Goal: Task Accomplishment & Management: Manage account settings

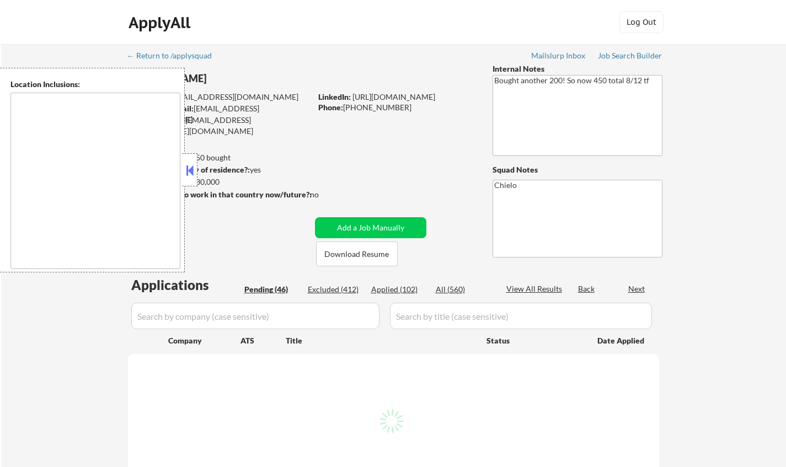
type textarea "[GEOGRAPHIC_DATA], [GEOGRAPHIC_DATA] [GEOGRAPHIC_DATA], [GEOGRAPHIC_DATA] [GEOG…"
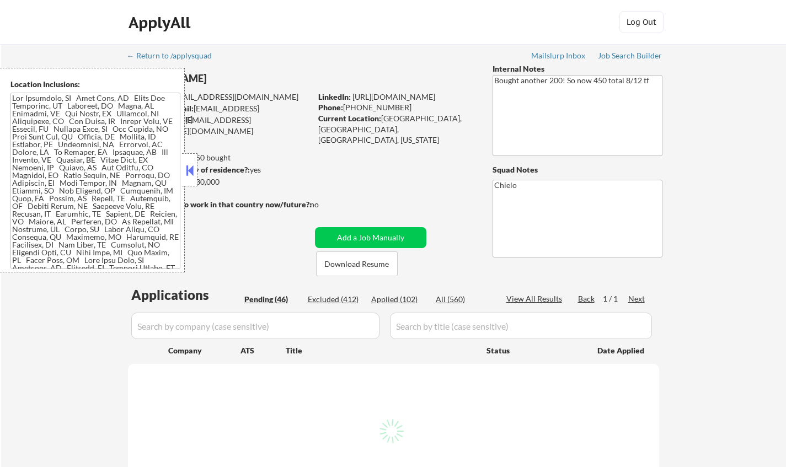
click at [189, 176] on button at bounding box center [190, 170] width 12 height 17
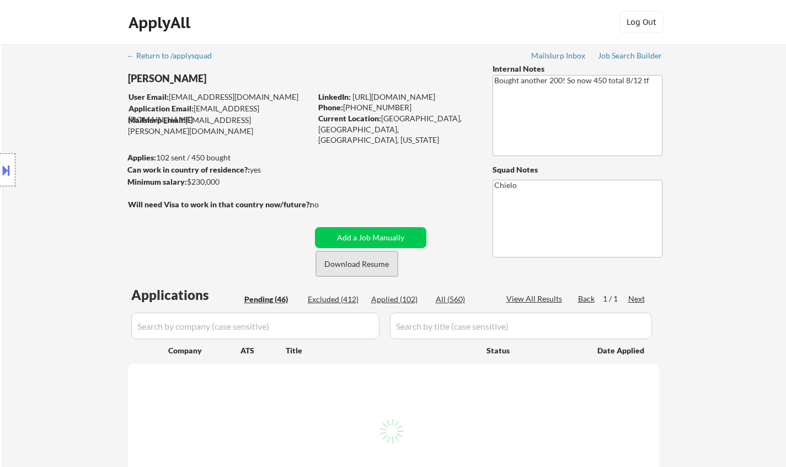
click at [376, 266] on button "Download Resume" at bounding box center [357, 264] width 82 height 25
select select ""pending""
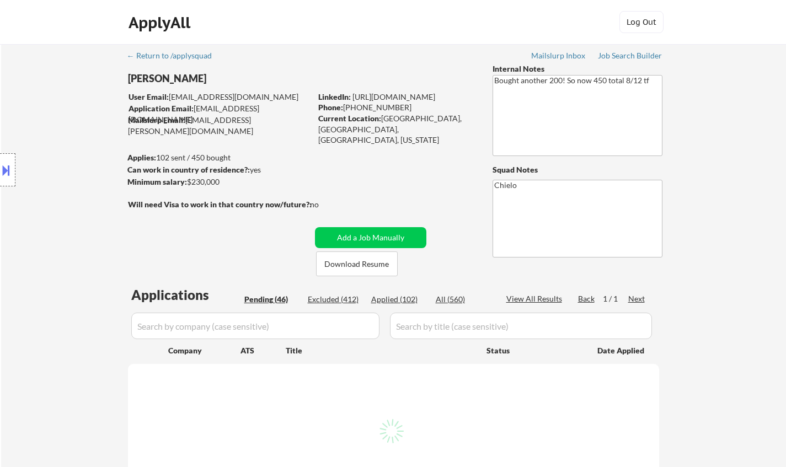
select select ""pending""
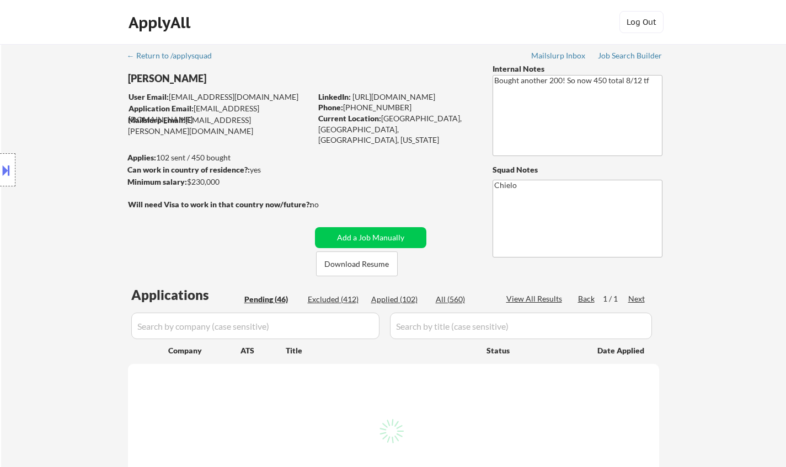
select select ""pending""
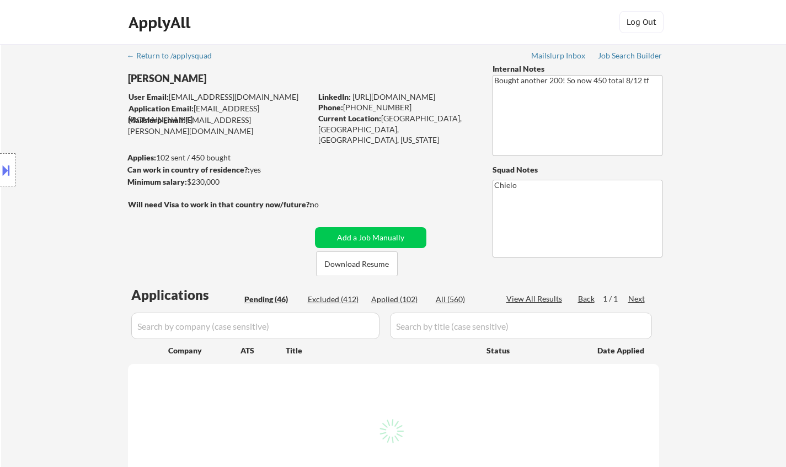
select select ""pending""
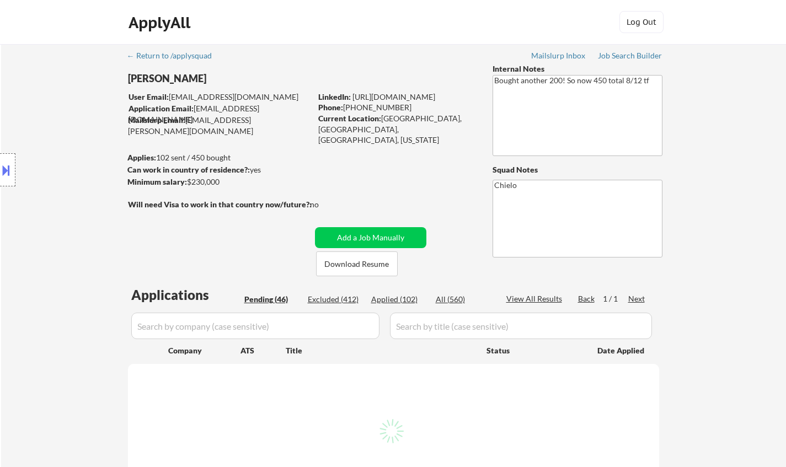
select select ""pending""
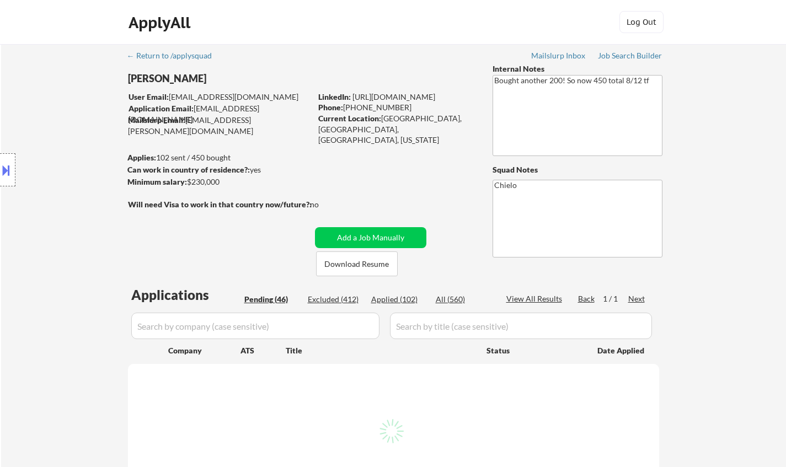
select select ""pending""
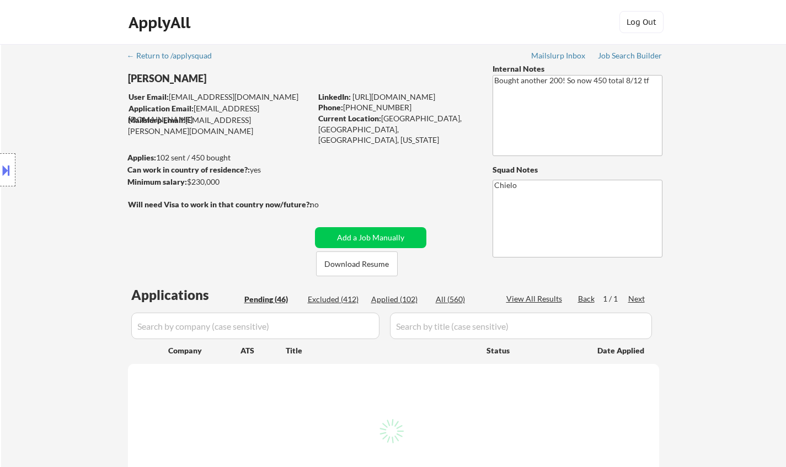
select select ""pending""
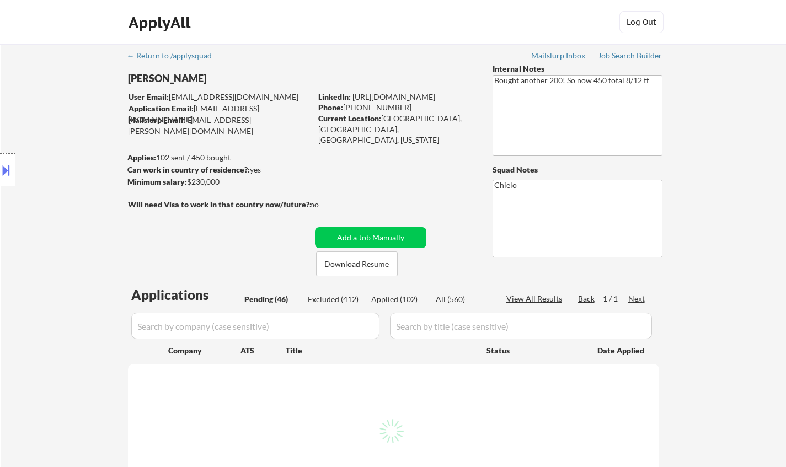
select select ""pending""
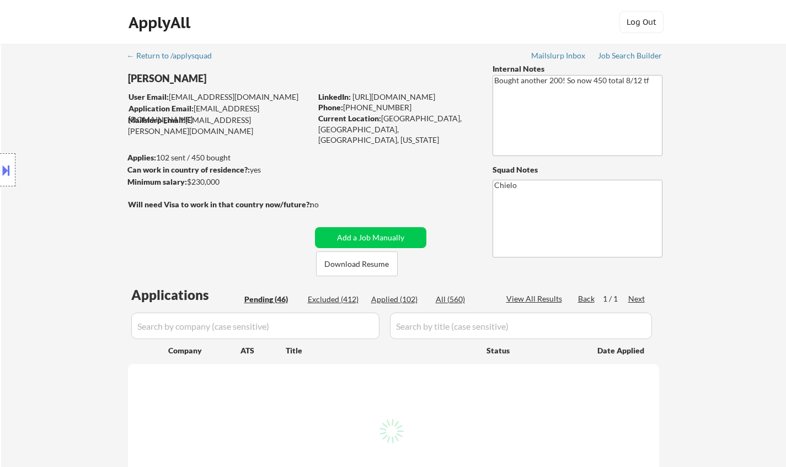
select select ""pending""
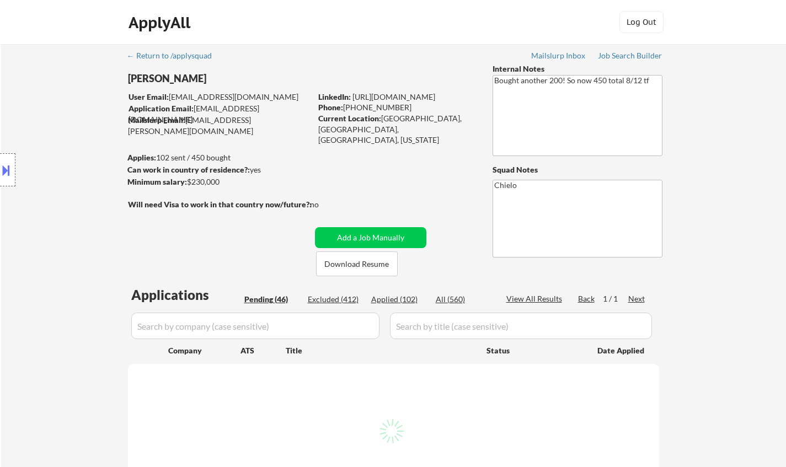
select select ""pending""
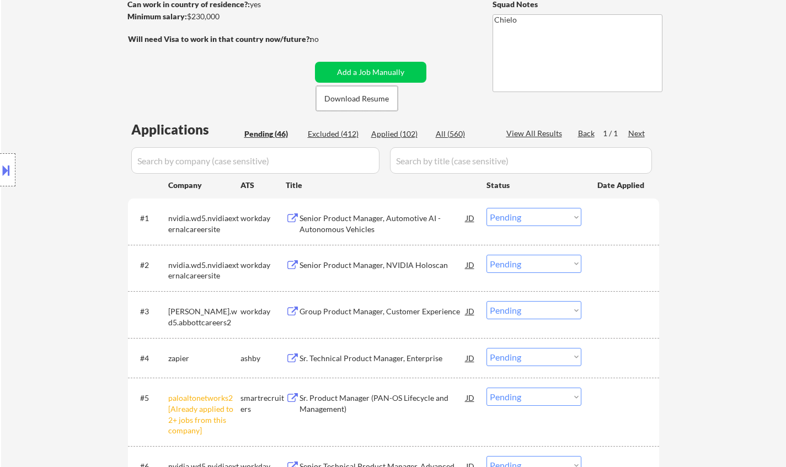
scroll to position [221, 0]
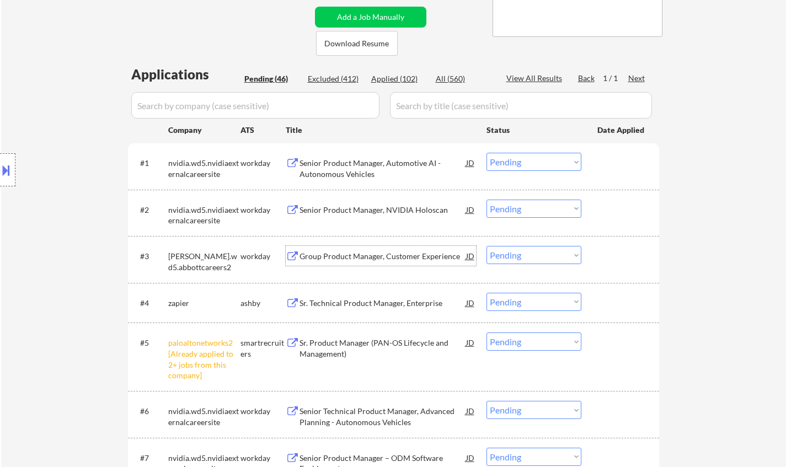
click at [355, 251] on div "Group Product Manager, Customer Experience" at bounding box center [383, 256] width 167 height 11
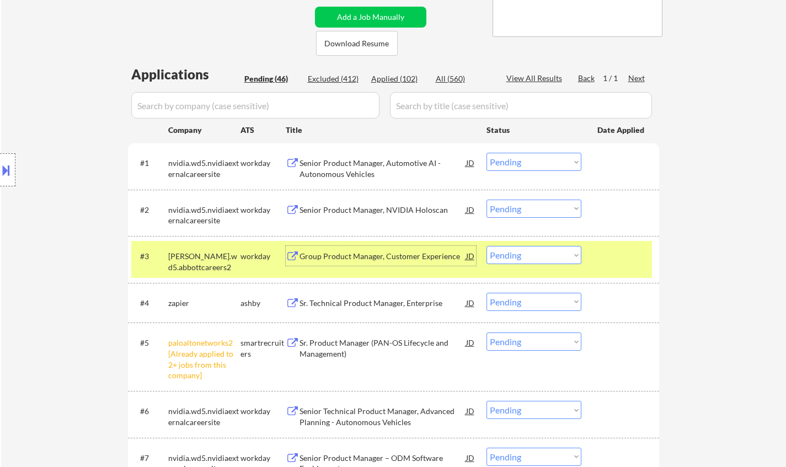
click at [561, 255] on select "Choose an option... Pending Applied Excluded (Questions) Excluded (Expired) Exc…" at bounding box center [534, 255] width 95 height 18
click at [487, 246] on select "Choose an option... Pending Applied Excluded (Questions) Excluded (Expired) Exc…" at bounding box center [534, 255] width 95 height 18
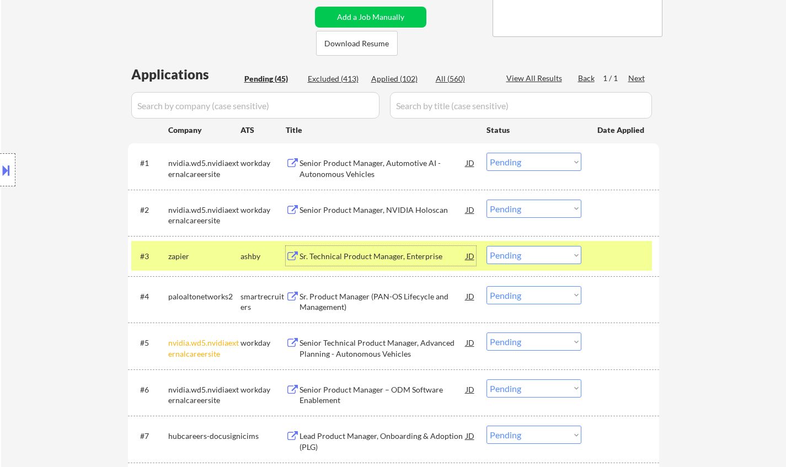
click at [364, 260] on div "Sr. Technical Product Manager, Enterprise" at bounding box center [383, 256] width 167 height 11
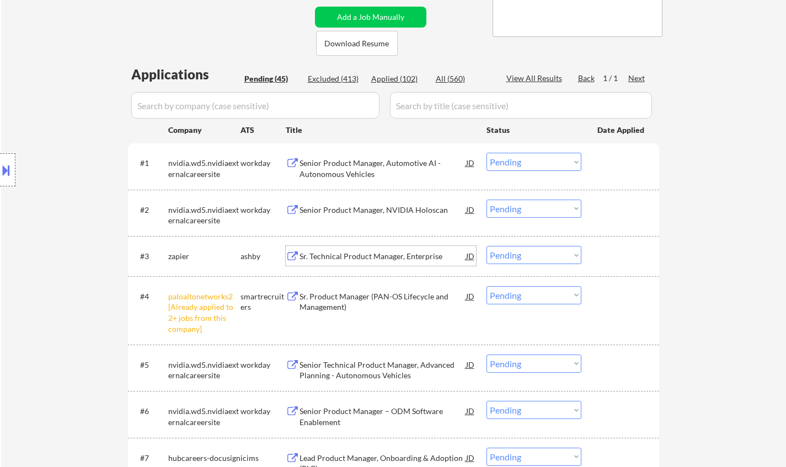
click at [524, 251] on select "Choose an option... Pending Applied Excluded (Questions) Excluded (Expired) Exc…" at bounding box center [534, 255] width 95 height 18
click at [487, 246] on select "Choose an option... Pending Applied Excluded (Questions) Excluded (Expired) Exc…" at bounding box center [534, 255] width 95 height 18
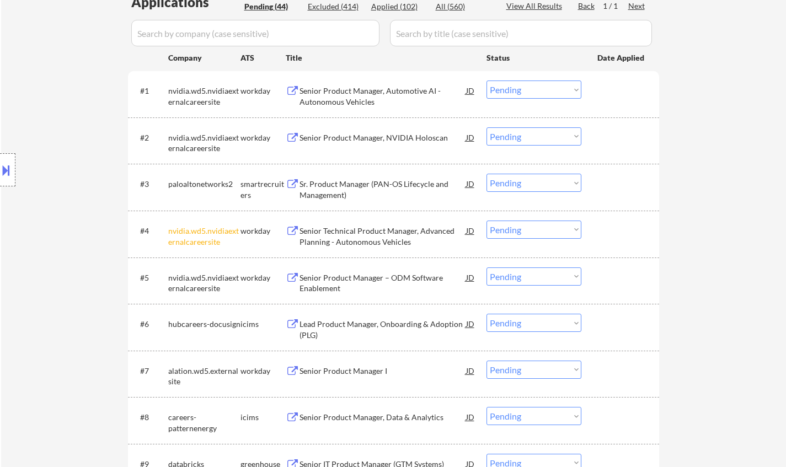
scroll to position [331, 0]
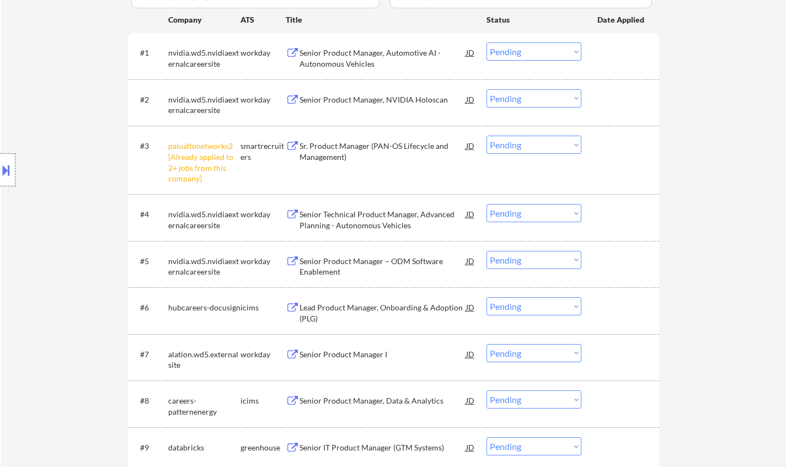
drag, startPoint x: 525, startPoint y: 146, endPoint x: 524, endPoint y: 151, distance: 5.6
click at [525, 146] on select "Choose an option... Pending Applied Excluded (Questions) Excluded (Expired) Exc…" at bounding box center [534, 145] width 95 height 18
click at [487, 136] on select "Choose an option... Pending Applied Excluded (Questions) Excluded (Expired) Exc…" at bounding box center [534, 145] width 95 height 18
select select ""pending""
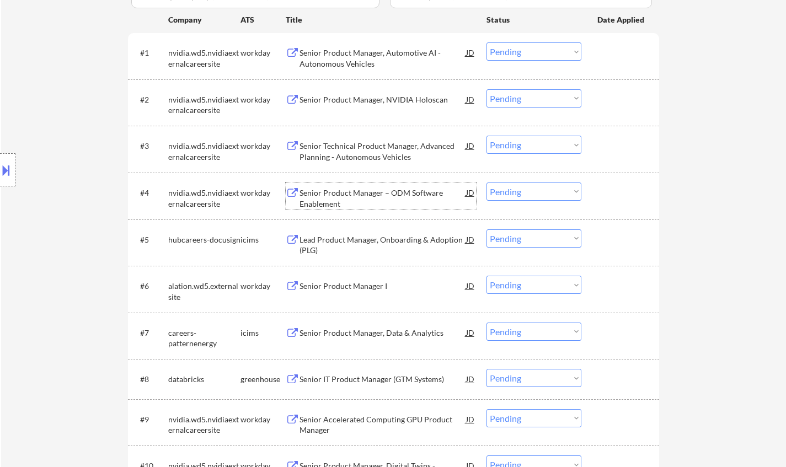
click at [368, 196] on div "Senior Product Manager – ODM Software Enablement" at bounding box center [383, 199] width 167 height 22
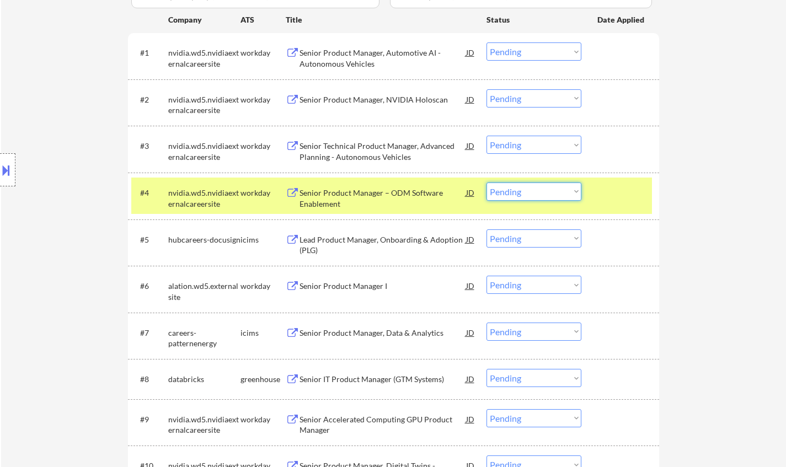
drag, startPoint x: 550, startPoint y: 190, endPoint x: 549, endPoint y: 199, distance: 8.3
click at [549, 190] on select "Choose an option... Pending Applied Excluded (Questions) Excluded (Expired) Exc…" at bounding box center [534, 192] width 95 height 18
click at [487, 183] on select "Choose an option... Pending Applied Excluded (Questions) Excluded (Expired) Exc…" at bounding box center [534, 192] width 95 height 18
select select ""pending""
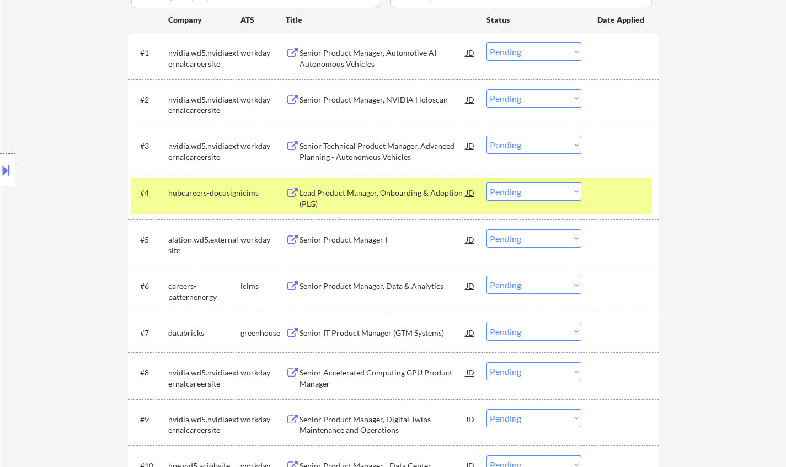
click at [394, 333] on div "Senior IT Product Manager (GTM Systems)" at bounding box center [383, 333] width 167 height 11
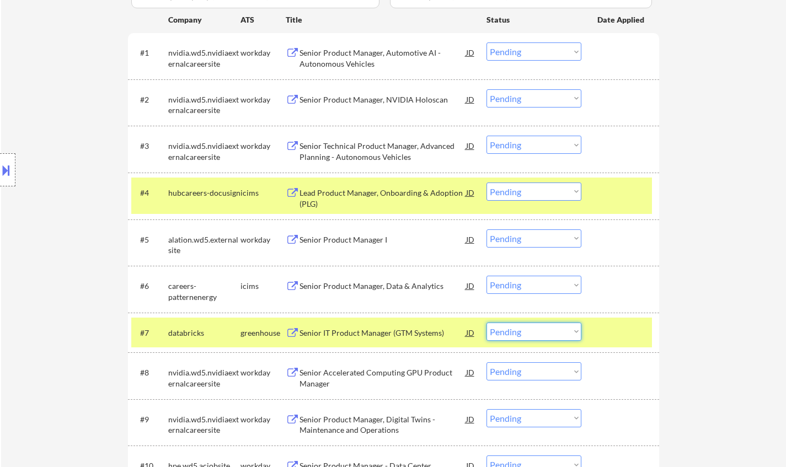
click at [517, 330] on select "Choose an option... Pending Applied Excluded (Questions) Excluded (Expired) Exc…" at bounding box center [534, 332] width 95 height 18
click at [487, 323] on select "Choose an option... Pending Applied Excluded (Questions) Excluded (Expired) Exc…" at bounding box center [534, 332] width 95 height 18
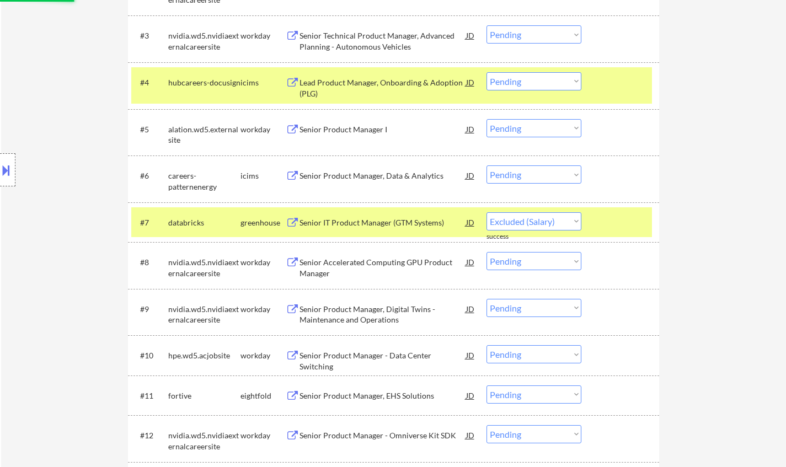
select select ""pending""
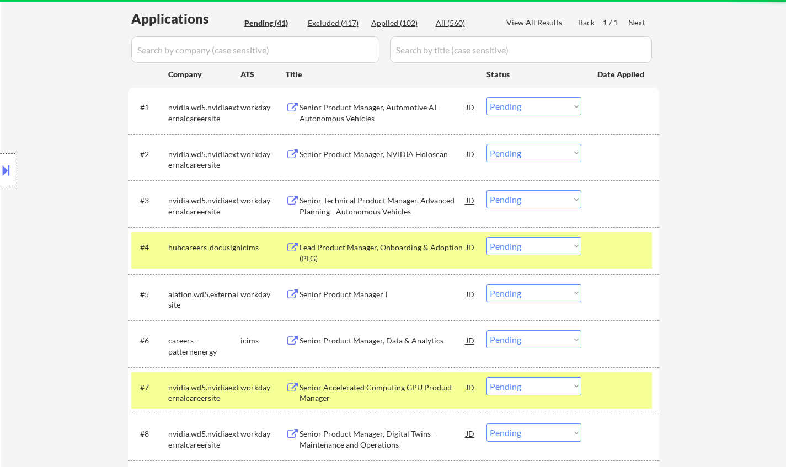
scroll to position [276, 0]
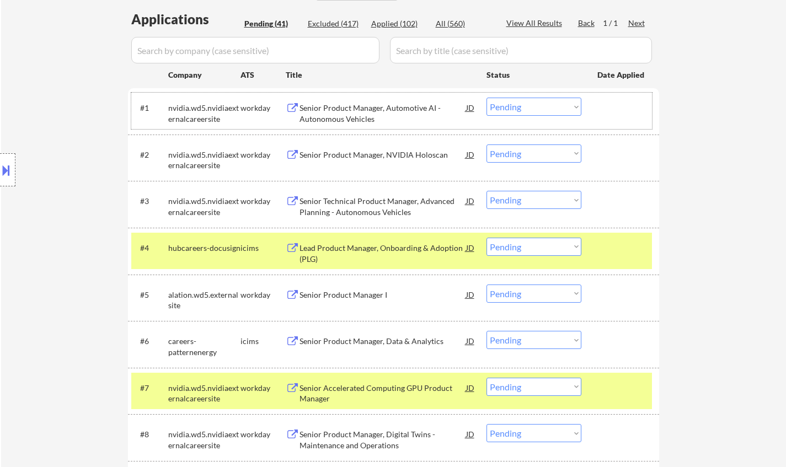
click at [371, 95] on div "#1 nvidia.wd5.nvidiaexternalcareersite workday Senior Product Manager, Automoti…" at bounding box center [391, 111] width 521 height 36
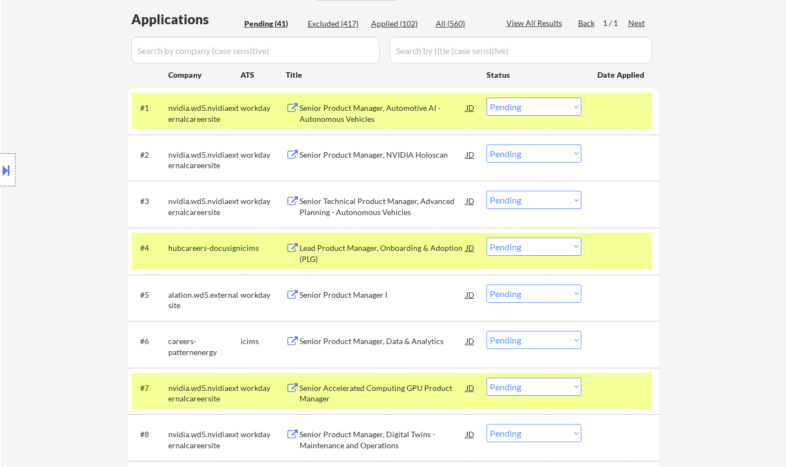
click at [357, 149] on div "Senior Product Manager, NVIDIA Holoscan" at bounding box center [383, 154] width 167 height 11
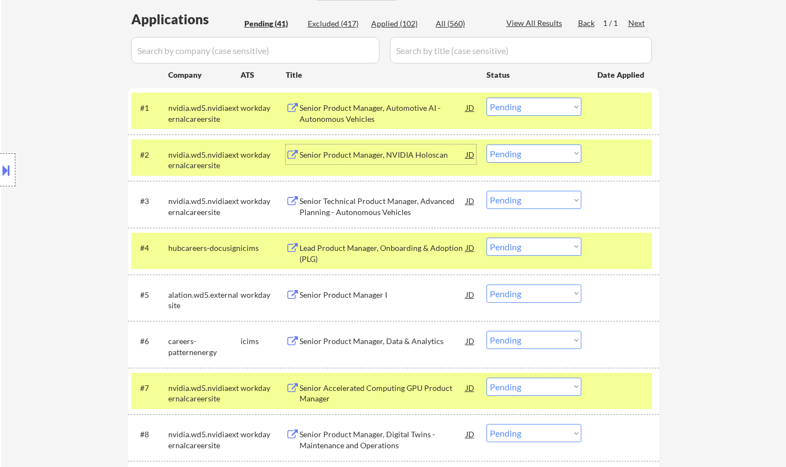
click at [569, 158] on select "Choose an option... Pending Applied Excluded (Questions) Excluded (Expired) Exc…" at bounding box center [534, 154] width 95 height 18
click at [487, 145] on select "Choose an option... Pending Applied Excluded (Questions) Excluded (Expired) Exc…" at bounding box center [534, 154] width 95 height 18
select select ""pending""
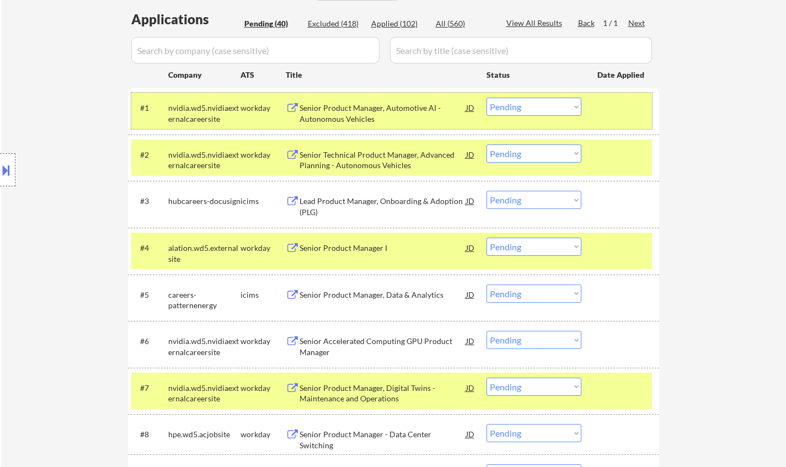
click at [356, 95] on div "#1 nvidia.wd5.nvidiaexternalcareersite workday Senior Product Manager, Automoti…" at bounding box center [391, 111] width 521 height 36
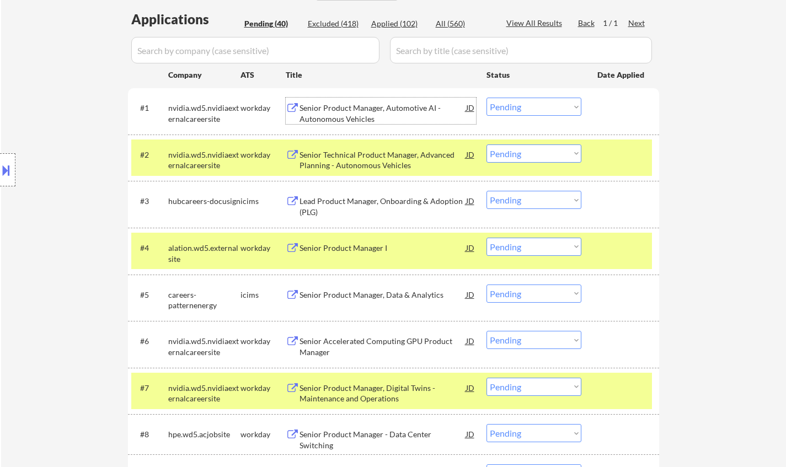
click at [359, 105] on div "Senior Product Manager, Automotive AI - Autonomous Vehicles" at bounding box center [383, 114] width 167 height 22
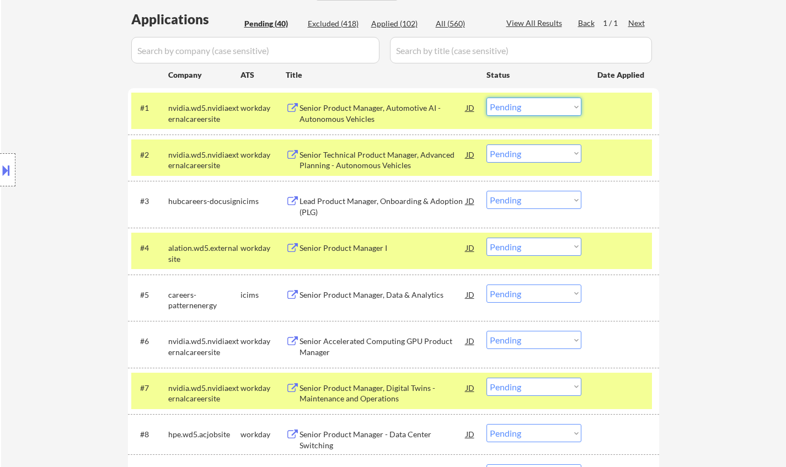
click at [528, 107] on select "Choose an option... Pending Applied Excluded (Questions) Excluded (Expired) Exc…" at bounding box center [534, 107] width 95 height 18
drag, startPoint x: 546, startPoint y: 104, endPoint x: 546, endPoint y: 111, distance: 7.2
click at [546, 104] on select "Choose an option... Pending Applied Excluded (Questions) Excluded (Expired) Exc…" at bounding box center [534, 107] width 95 height 18
click at [487, 98] on select "Choose an option... Pending Applied Excluded (Questions) Excluded (Expired) Exc…" at bounding box center [534, 107] width 95 height 18
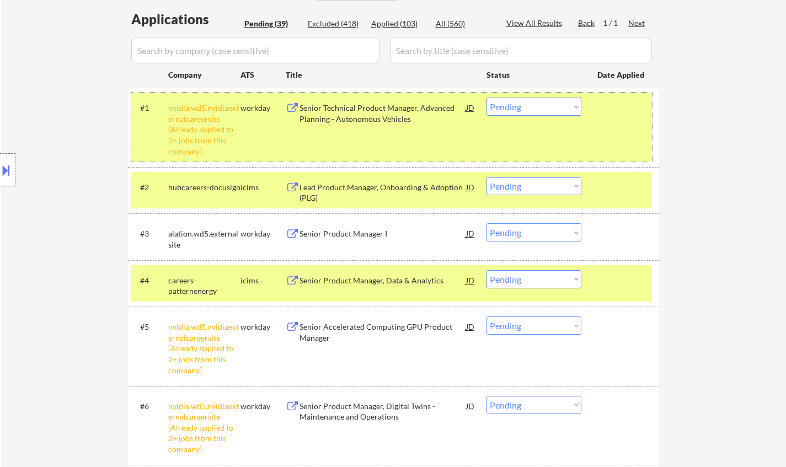
drag, startPoint x: 576, startPoint y: 97, endPoint x: 568, endPoint y: 102, distance: 9.7
click at [575, 97] on div "#1 nvidia.wd5.nvidiaexternalcareersite [Already applied to 2+ jobs from this co…" at bounding box center [391, 127] width 521 height 69
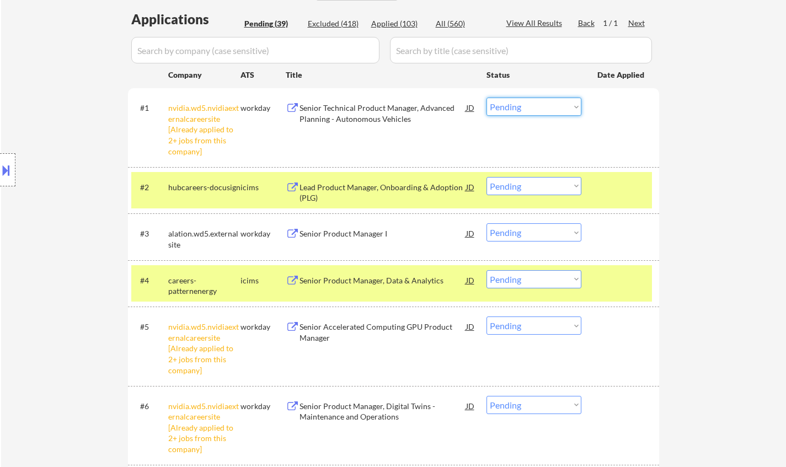
click at [556, 105] on select "Choose an option... Pending Applied Excluded (Questions) Excluded (Expired) Exc…" at bounding box center [534, 107] width 95 height 18
click at [487, 98] on select "Choose an option... Pending Applied Excluded (Questions) Excluded (Expired) Exc…" at bounding box center [534, 107] width 95 height 18
select select ""pending""
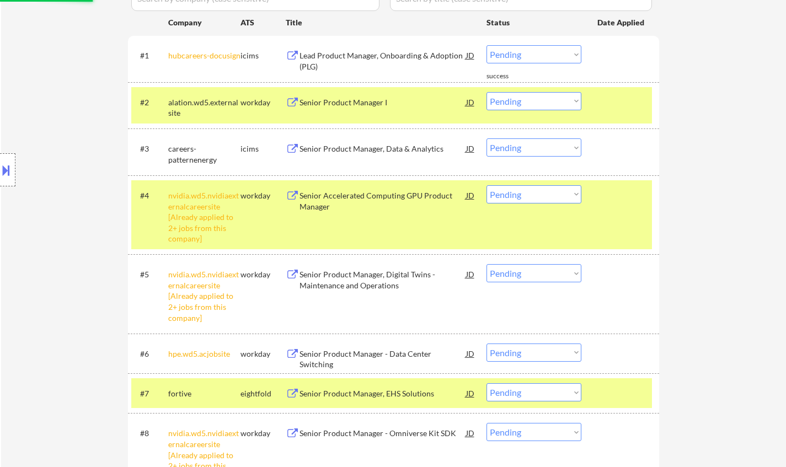
scroll to position [331, 0]
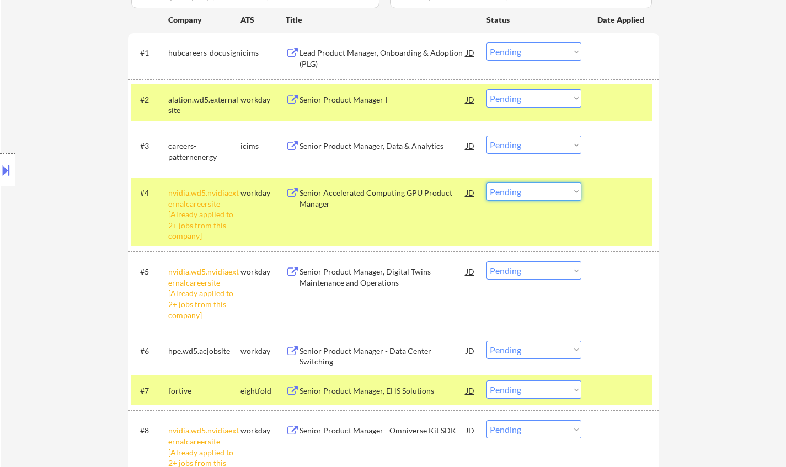
click at [549, 189] on select "Choose an option... Pending Applied Excluded (Questions) Excluded (Expired) Exc…" at bounding box center [534, 192] width 95 height 18
click at [487, 183] on select "Choose an option... Pending Applied Excluded (Questions) Excluded (Expired) Exc…" at bounding box center [534, 192] width 95 height 18
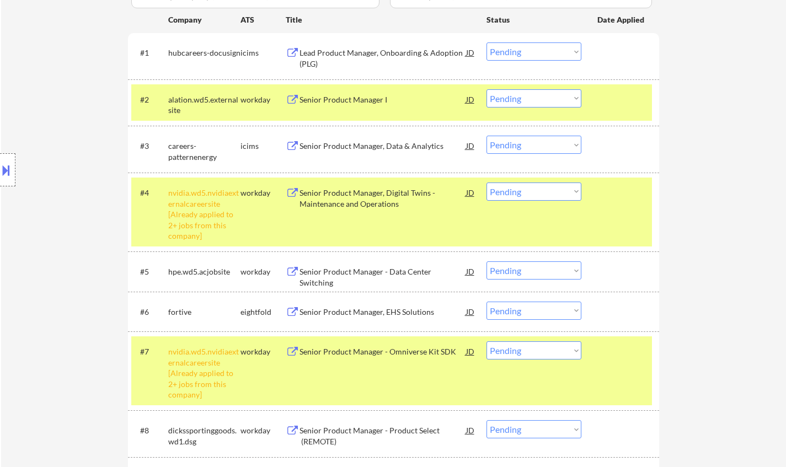
click at [535, 193] on select "Choose an option... Pending Applied Excluded (Questions) Excluded (Expired) Exc…" at bounding box center [534, 192] width 95 height 18
click at [487, 183] on select "Choose an option... Pending Applied Excluded (Questions) Excluded (Expired) Exc…" at bounding box center [534, 192] width 95 height 18
select select ""pending""
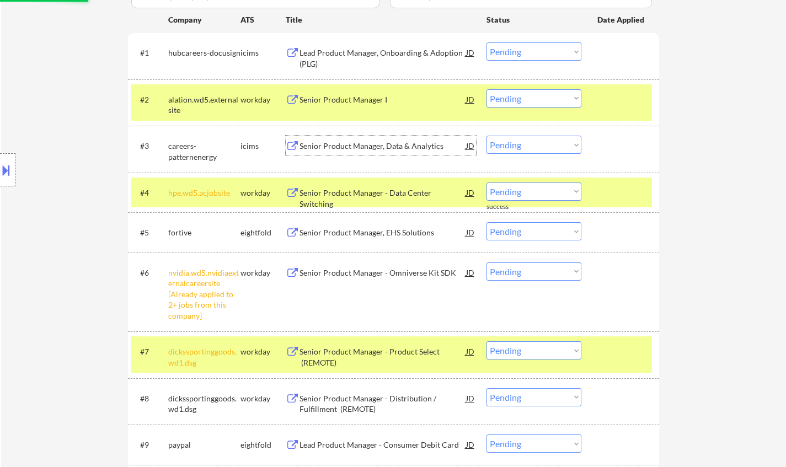
click at [365, 141] on div "Senior Product Manager, Data & Analytics" at bounding box center [383, 146] width 167 height 11
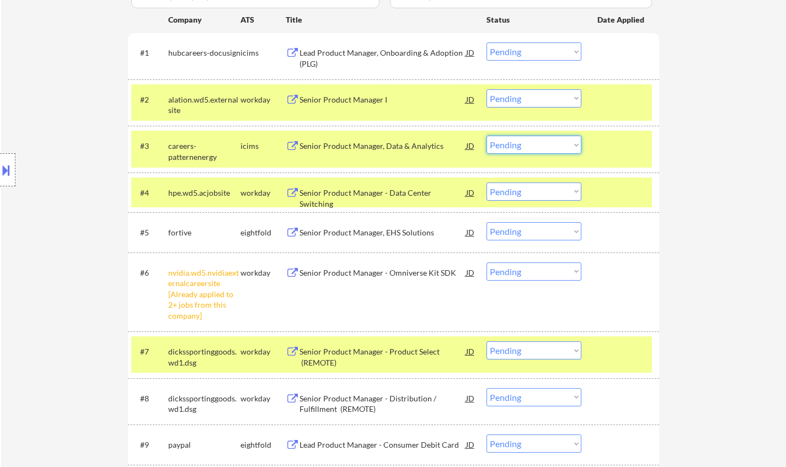
click at [544, 148] on select "Choose an option... Pending Applied Excluded (Questions) Excluded (Expired) Exc…" at bounding box center [534, 145] width 95 height 18
click at [487, 136] on select "Choose an option... Pending Applied Excluded (Questions) Excluded (Expired) Exc…" at bounding box center [534, 145] width 95 height 18
select select ""pending""
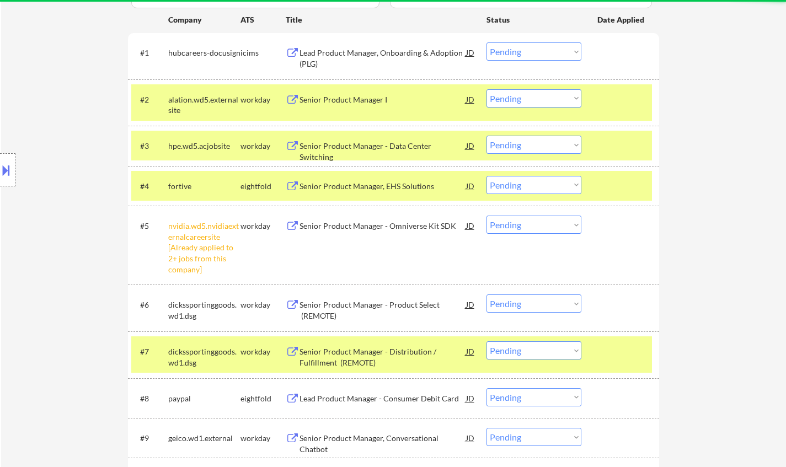
drag, startPoint x: 557, startPoint y: 223, endPoint x: 560, endPoint y: 233, distance: 10.7
click at [557, 223] on select "Choose an option... Pending Applied Excluded (Questions) Excluded (Expired) Exc…" at bounding box center [534, 225] width 95 height 18
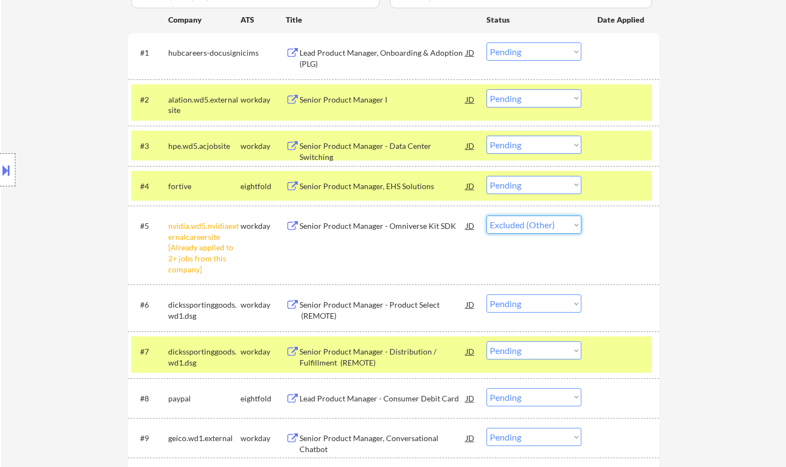
click at [487, 216] on select "Choose an option... Pending Applied Excluded (Questions) Excluded (Expired) Exc…" at bounding box center [534, 225] width 95 height 18
select select ""pending""
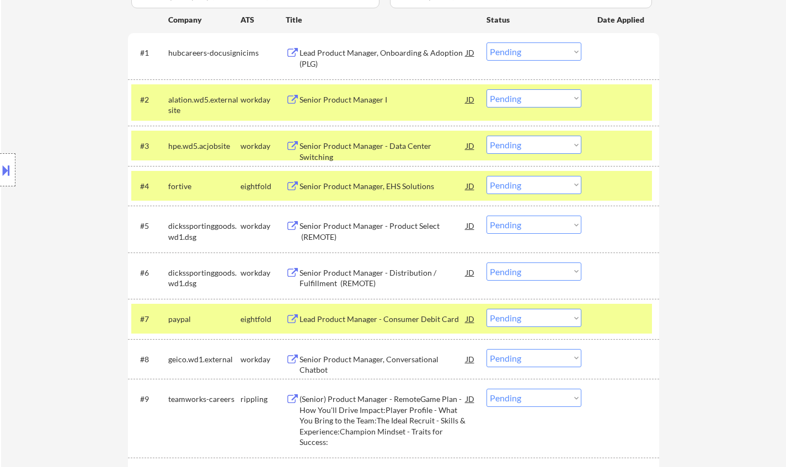
click at [382, 138] on div "Senior Product Manager - Data Center Switching" at bounding box center [383, 146] width 167 height 20
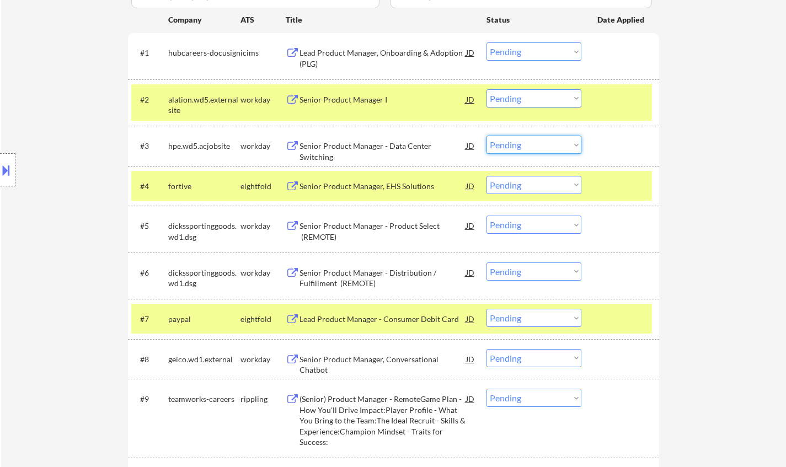
drag, startPoint x: 531, startPoint y: 144, endPoint x: 535, endPoint y: 152, distance: 9.1
click at [531, 144] on select "Choose an option... Pending Applied Excluded (Questions) Excluded (Expired) Exc…" at bounding box center [534, 145] width 95 height 18
click at [487, 136] on select "Choose an option... Pending Applied Excluded (Questions) Excluded (Expired) Exc…" at bounding box center [534, 145] width 95 height 18
select select ""pending""
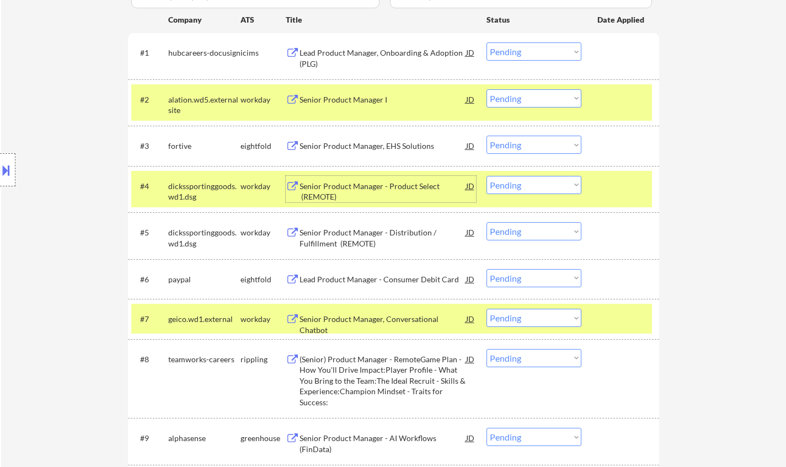
click at [369, 188] on div "Senior Product Manager - Product Select (REMOTE)" at bounding box center [383, 192] width 167 height 22
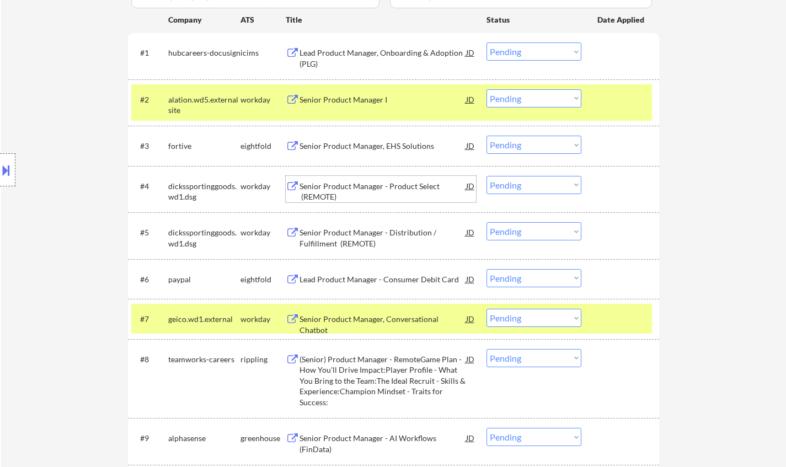
click at [509, 232] on select "Choose an option... Pending Applied Excluded (Questions) Excluded (Expired) Exc…" at bounding box center [534, 231] width 95 height 18
select select ""excluded__expired_""
click at [487, 222] on select "Choose an option... Pending Applied Excluded (Questions) Excluded (Expired) Exc…" at bounding box center [534, 231] width 95 height 18
click at [365, 183] on div "Senior Product Manager - Product Select (REMOTE)" at bounding box center [383, 192] width 167 height 22
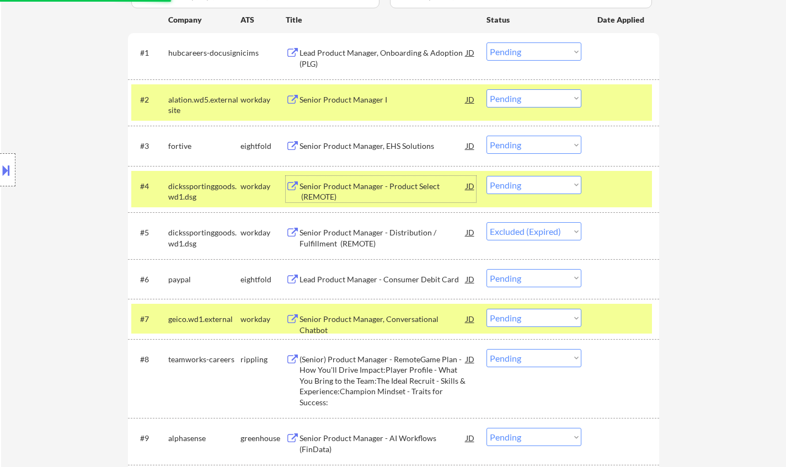
drag, startPoint x: 521, startPoint y: 182, endPoint x: 496, endPoint y: 90, distance: 95.6
click at [521, 182] on select "Choose an option... Pending Applied Excluded (Questions) Excluded (Expired) Exc…" at bounding box center [534, 185] width 95 height 18
click at [545, 178] on select "Choose an option... Pending Applied Excluded (Questions) Excluded (Expired) Exc…" at bounding box center [534, 185] width 95 height 18
click at [487, 176] on select "Choose an option... Pending Applied Excluded (Questions) Excluded (Expired) Exc…" at bounding box center [534, 185] width 95 height 18
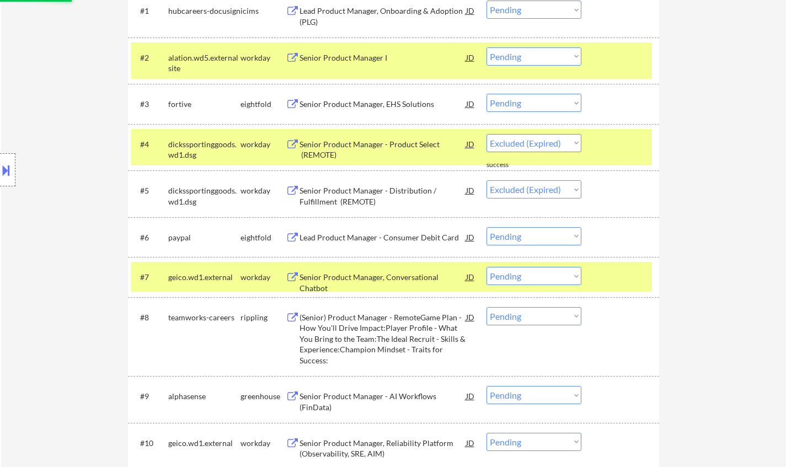
scroll to position [386, 0]
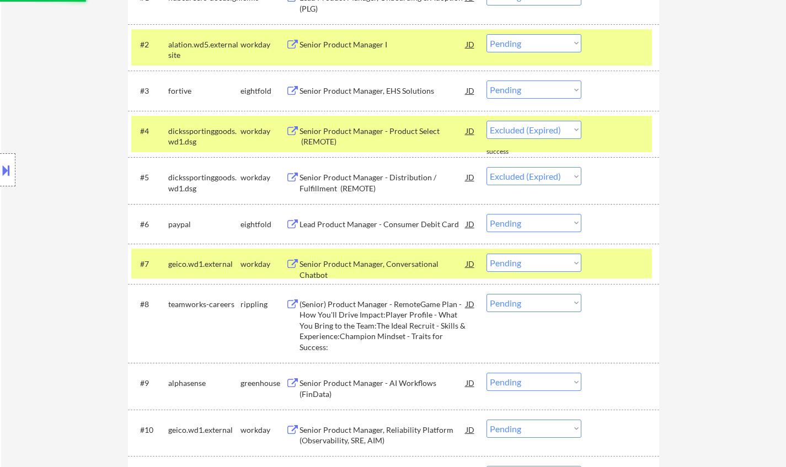
select select ""pending""
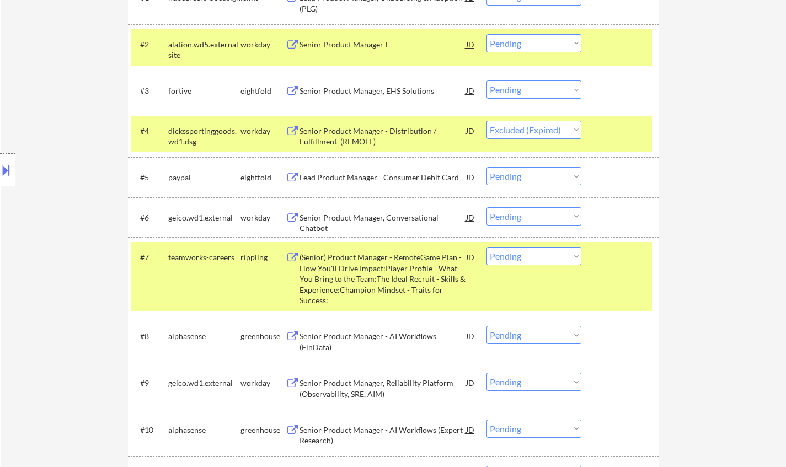
select select ""pending""
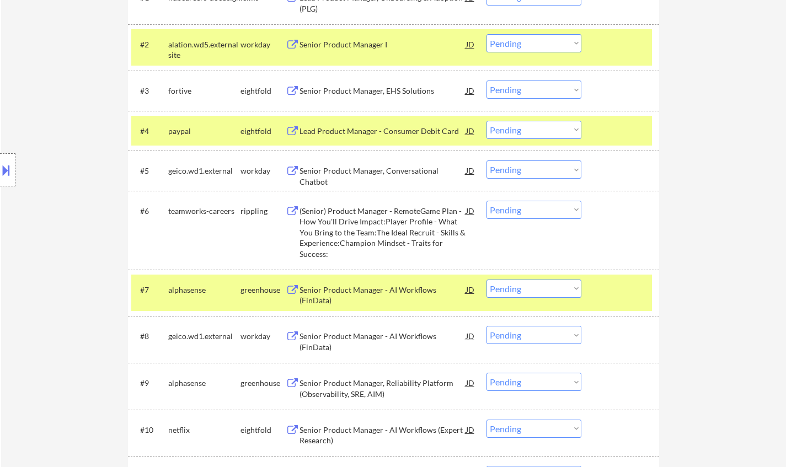
click at [369, 215] on div "(Senior) Product Manager - RemoteGame Plan - How You'll Drive Impact:Player Pro…" at bounding box center [383, 233] width 167 height 54
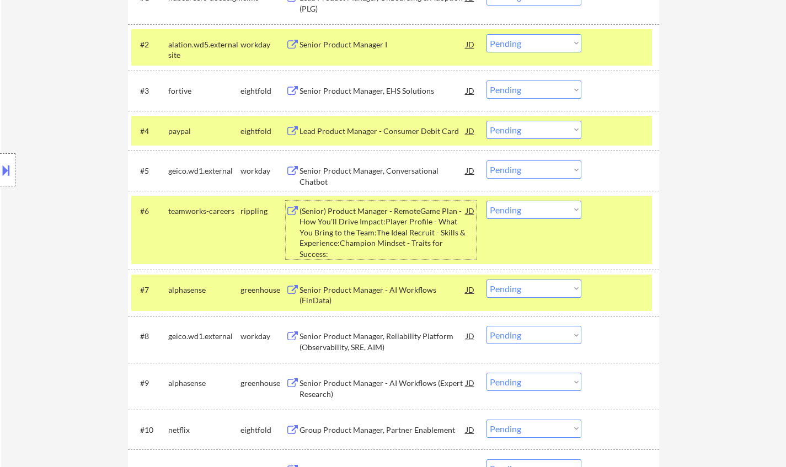
click at [376, 172] on div "Senior Product Manager, Conversational Chatbot" at bounding box center [383, 176] width 167 height 22
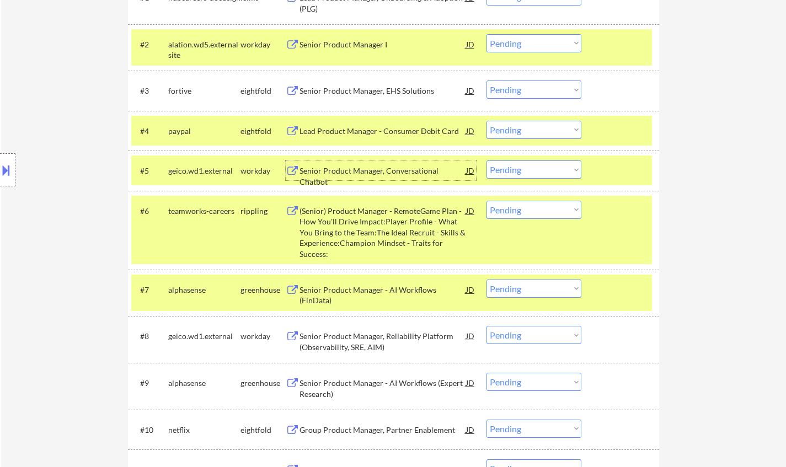
drag, startPoint x: 562, startPoint y: 206, endPoint x: 563, endPoint y: 215, distance: 8.3
click at [562, 206] on select "Choose an option... Pending Applied Excluded (Questions) Excluded (Expired) Exc…" at bounding box center [534, 210] width 95 height 18
click at [487, 201] on select "Choose an option... Pending Applied Excluded (Questions) Excluded (Expired) Exc…" at bounding box center [534, 210] width 95 height 18
select select ""pending""
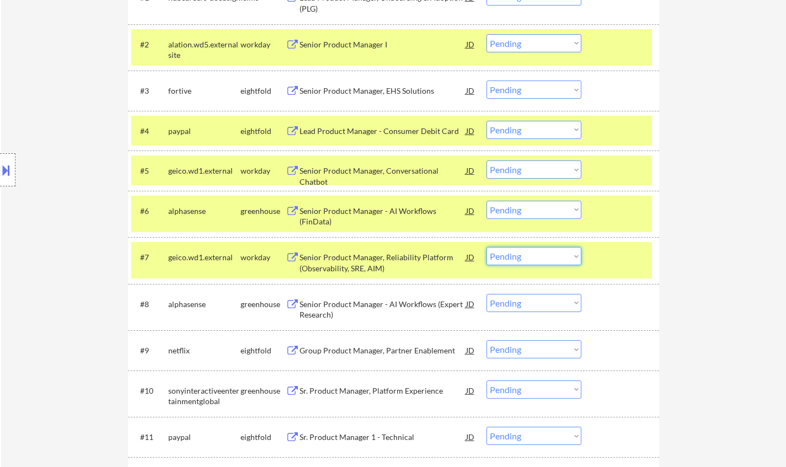
drag, startPoint x: 505, startPoint y: 256, endPoint x: 519, endPoint y: 265, distance: 16.4
click at [505, 256] on select "Choose an option... Pending Applied Excluded (Questions) Excluded (Expired) Exc…" at bounding box center [534, 256] width 95 height 18
click at [487, 247] on select "Choose an option... Pending Applied Excluded (Questions) Excluded (Expired) Exc…" at bounding box center [534, 256] width 95 height 18
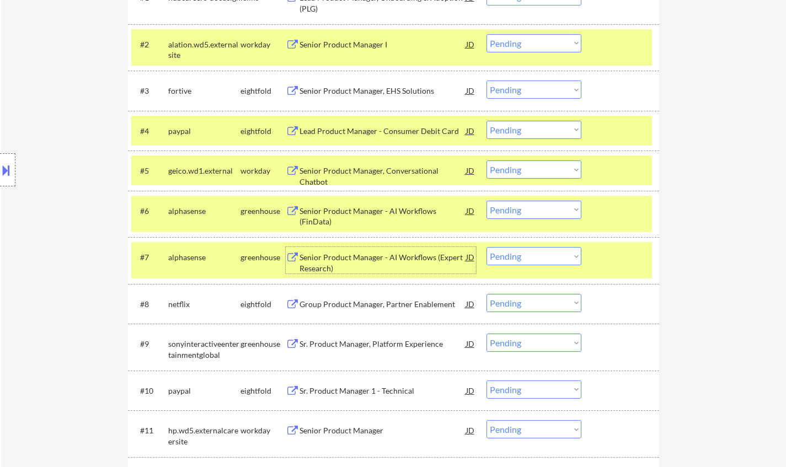
click at [372, 266] on div "Senior Product Manager - AI Workflows (Expert Research)" at bounding box center [383, 263] width 167 height 22
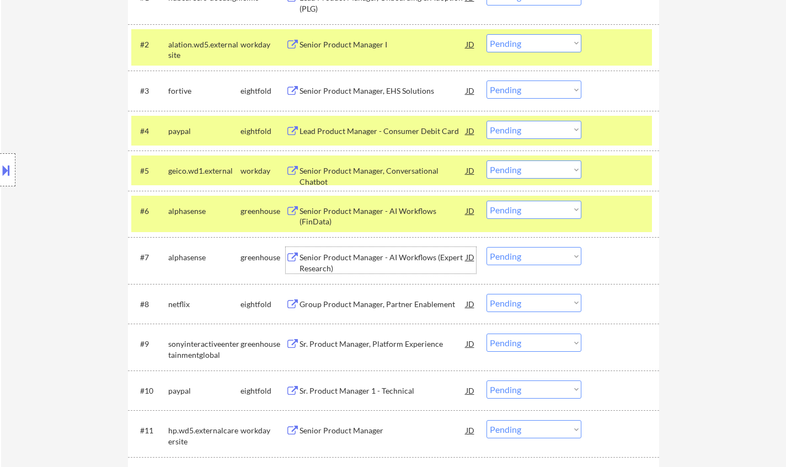
drag, startPoint x: 512, startPoint y: 253, endPoint x: 520, endPoint y: 262, distance: 11.8
click at [512, 253] on select "Choose an option... Pending Applied Excluded (Questions) Excluded (Expired) Exc…" at bounding box center [534, 256] width 95 height 18
click at [487, 247] on select "Choose an option... Pending Applied Excluded (Questions) Excluded (Expired) Exc…" at bounding box center [534, 256] width 95 height 18
click at [374, 199] on div "#6 alphasense greenhouse Senior Product Manager - AI Workflows (FinData) JD Cho…" at bounding box center [391, 214] width 521 height 36
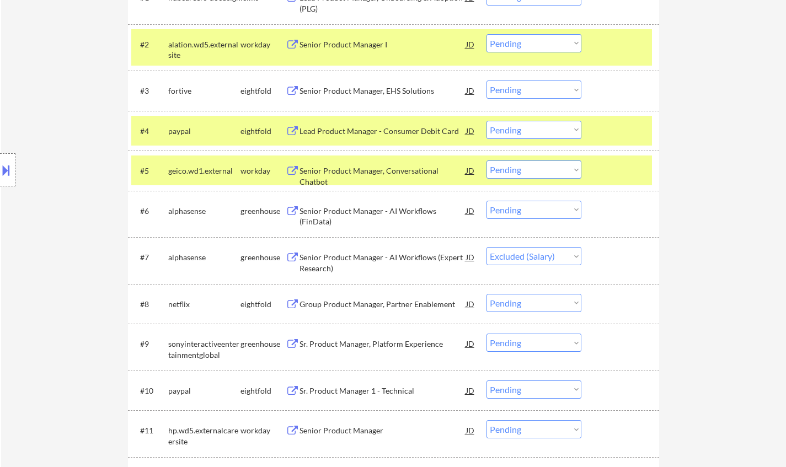
select select ""pending""
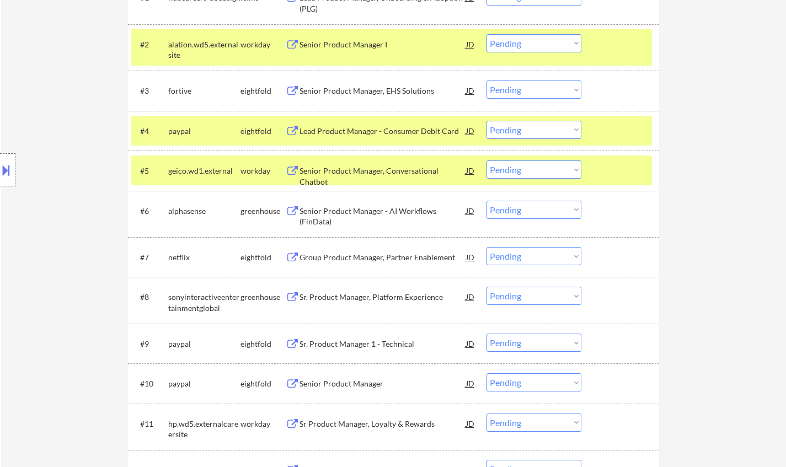
click at [375, 207] on div "Senior Product Manager - AI Workflows (FinData)" at bounding box center [383, 217] width 167 height 22
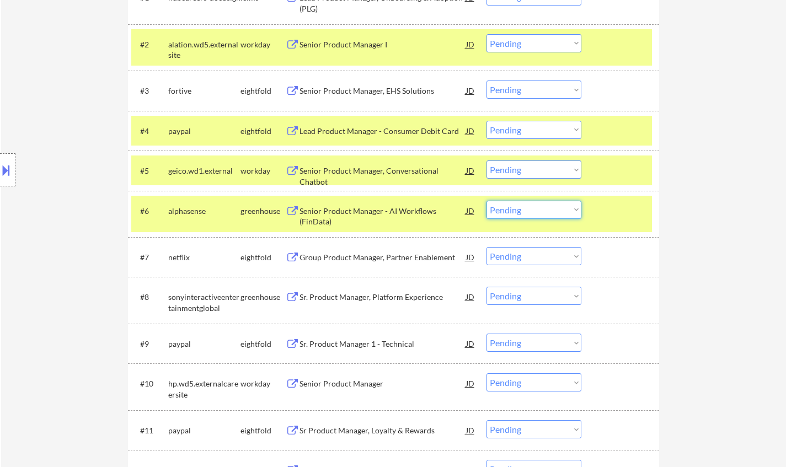
click at [539, 210] on select "Choose an option... Pending Applied Excluded (Questions) Excluded (Expired) Exc…" at bounding box center [534, 210] width 95 height 18
click at [487, 201] on select "Choose an option... Pending Applied Excluded (Questions) Excluded (Expired) Exc…" at bounding box center [534, 210] width 95 height 18
select select ""pending""
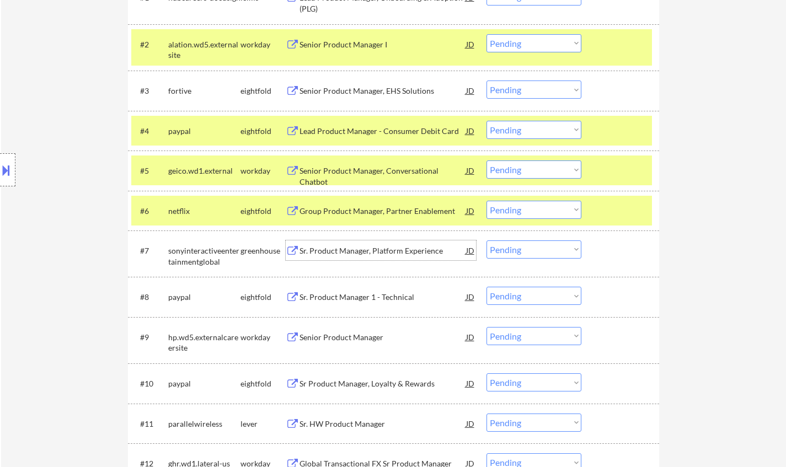
click at [388, 247] on div "Sr. Product Manager, Platform Experience" at bounding box center [383, 250] width 167 height 11
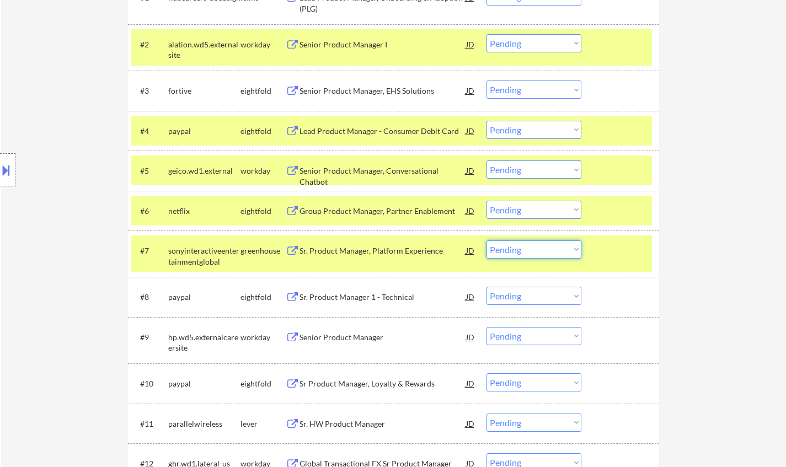
click at [509, 251] on select "Choose an option... Pending Applied Excluded (Questions) Excluded (Expired) Exc…" at bounding box center [534, 250] width 95 height 18
click at [487, 241] on select "Choose an option... Pending Applied Excluded (Questions) Excluded (Expired) Exc…" at bounding box center [534, 250] width 95 height 18
select select ""pending""
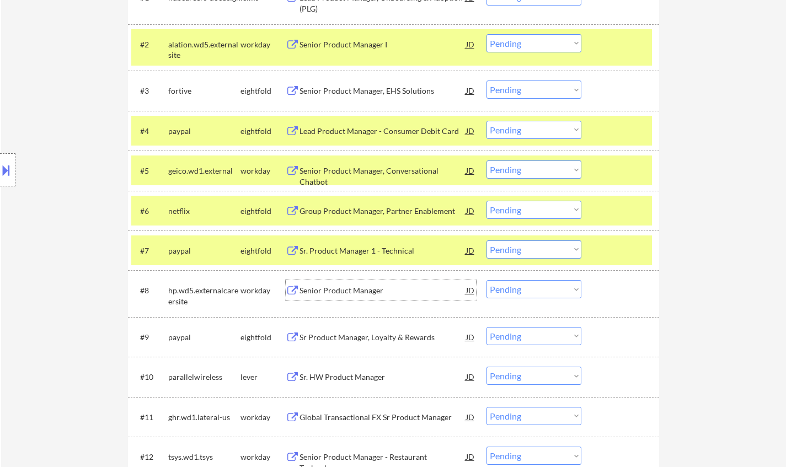
click at [343, 289] on div "Senior Product Manager" at bounding box center [383, 290] width 167 height 11
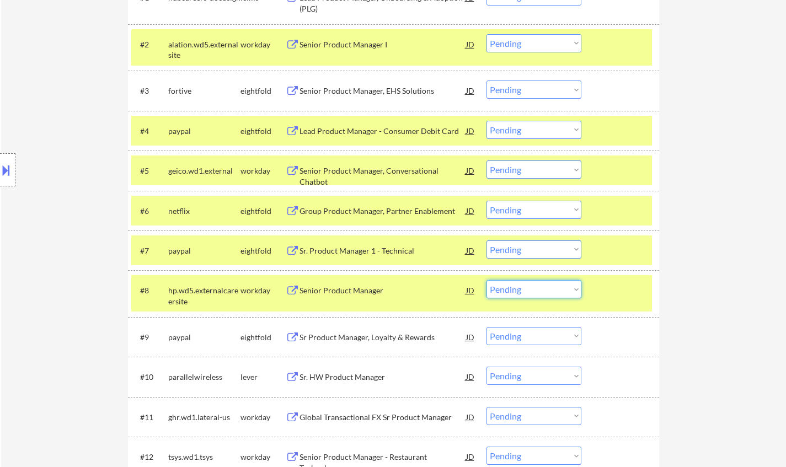
click at [541, 290] on select "Choose an option... Pending Applied Excluded (Questions) Excluded (Expired) Exc…" at bounding box center [534, 289] width 95 height 18
click at [487, 280] on select "Choose an option... Pending Applied Excluded (Questions) Excluded (Expired) Exc…" at bounding box center [534, 289] width 95 height 18
select select ""pending""
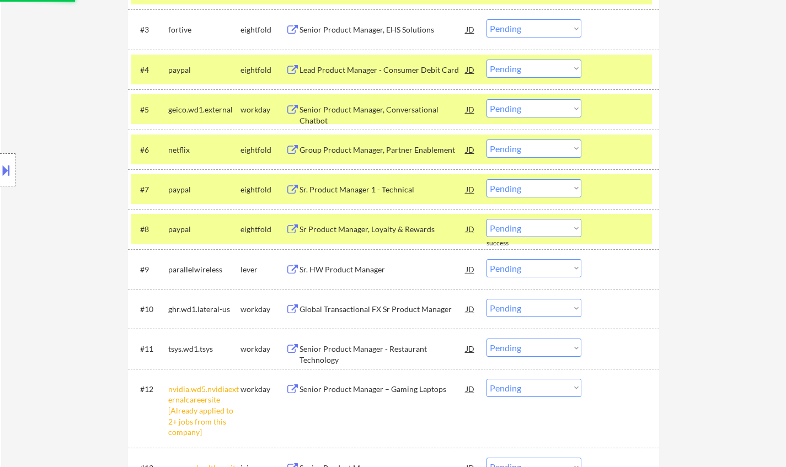
scroll to position [496, 0]
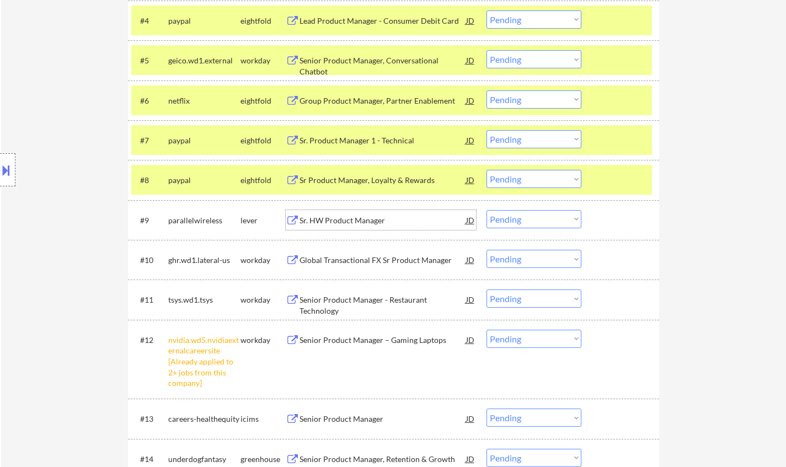
click at [360, 221] on div "Sr. HW Product Manager" at bounding box center [383, 220] width 167 height 11
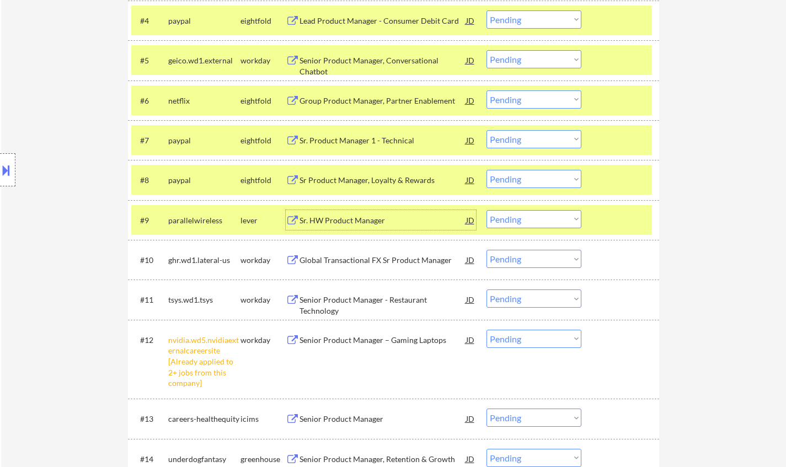
click at [525, 334] on select "Choose an option... Pending Applied Excluded (Questions) Excluded (Expired) Exc…" at bounding box center [534, 339] width 95 height 18
click at [487, 330] on select "Choose an option... Pending Applied Excluded (Questions) Excluded (Expired) Exc…" at bounding box center [534, 339] width 95 height 18
select select ""pending""
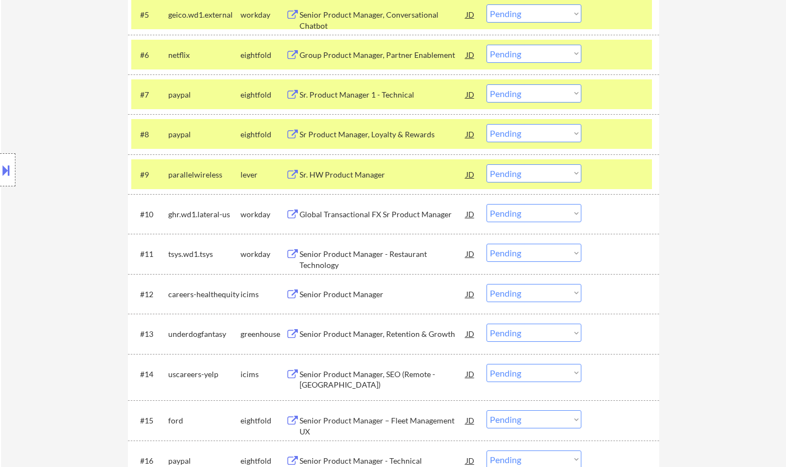
scroll to position [552, 0]
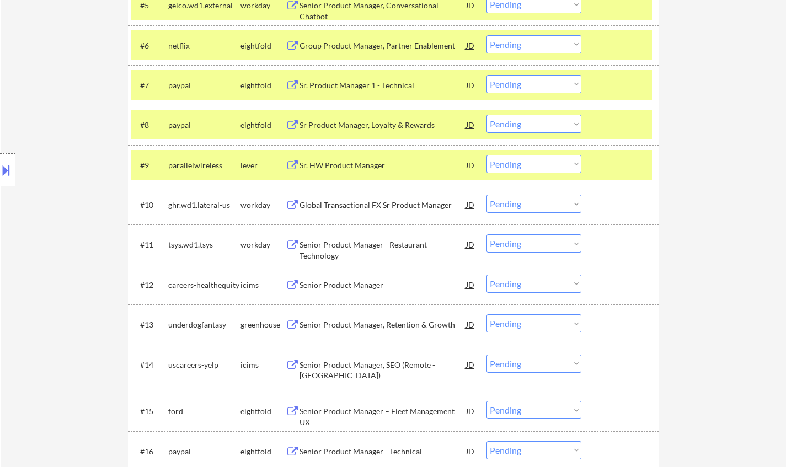
click at [344, 197] on div "Global Transactional FX Sr Product Manager" at bounding box center [383, 205] width 167 height 20
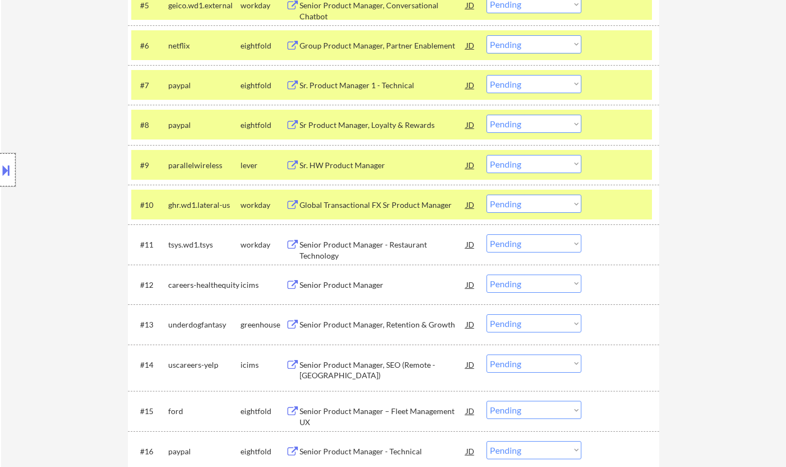
drag, startPoint x: 6, startPoint y: 156, endPoint x: 4, endPoint y: 166, distance: 10.6
click at [5, 157] on div at bounding box center [7, 169] width 15 height 33
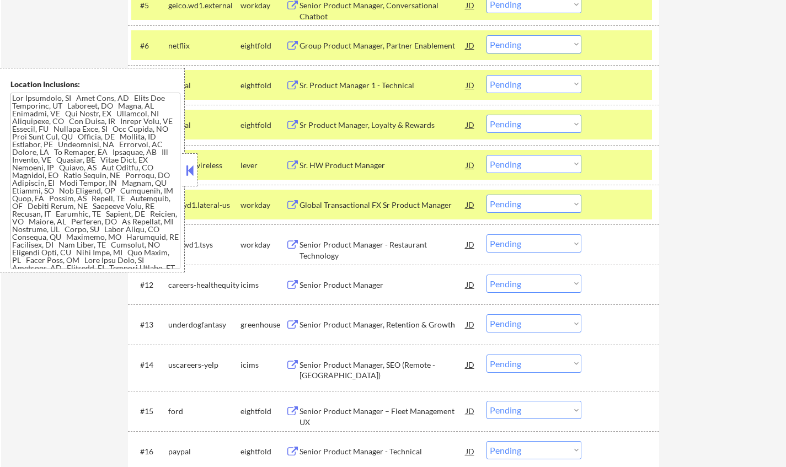
drag, startPoint x: 190, startPoint y: 170, endPoint x: 207, endPoint y: 188, distance: 24.6
click at [191, 170] on button at bounding box center [190, 170] width 12 height 17
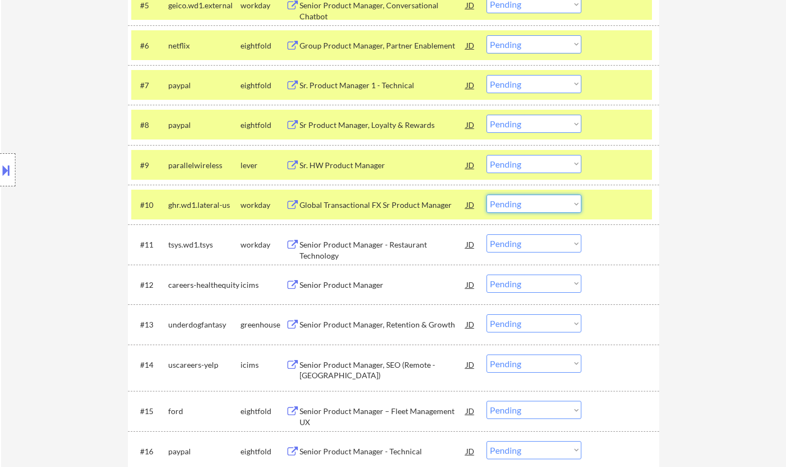
drag, startPoint x: 518, startPoint y: 205, endPoint x: 522, endPoint y: 212, distance: 8.0
click at [518, 205] on select "Choose an option... Pending Applied Excluded (Questions) Excluded (Expired) Exc…" at bounding box center [534, 204] width 95 height 18
click at [487, 195] on select "Choose an option... Pending Applied Excluded (Questions) Excluded (Expired) Exc…" at bounding box center [534, 204] width 95 height 18
click at [381, 242] on div "Senior Product Manager - Restaurant Technology" at bounding box center [383, 250] width 167 height 22
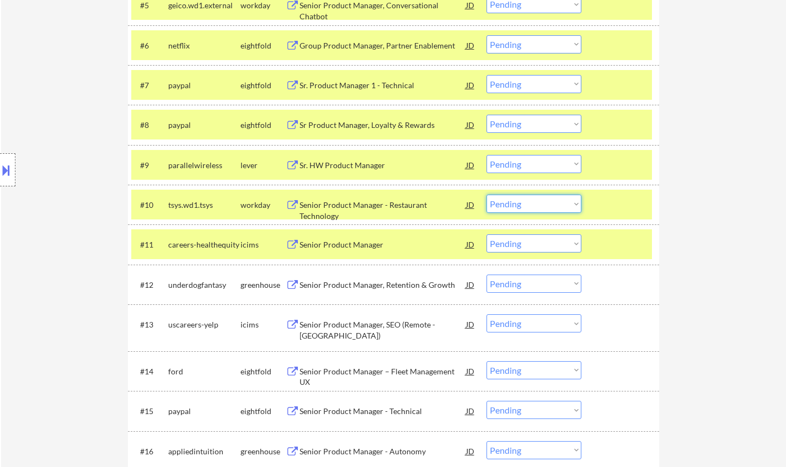
drag, startPoint x: 537, startPoint y: 201, endPoint x: 540, endPoint y: 211, distance: 9.9
click at [537, 201] on select "Choose an option... Pending Applied Excluded (Questions) Excluded (Expired) Exc…" at bounding box center [534, 204] width 95 height 18
click at [487, 195] on select "Choose an option... Pending Applied Excluded (Questions) Excluded (Expired) Exc…" at bounding box center [534, 204] width 95 height 18
select select ""pending""
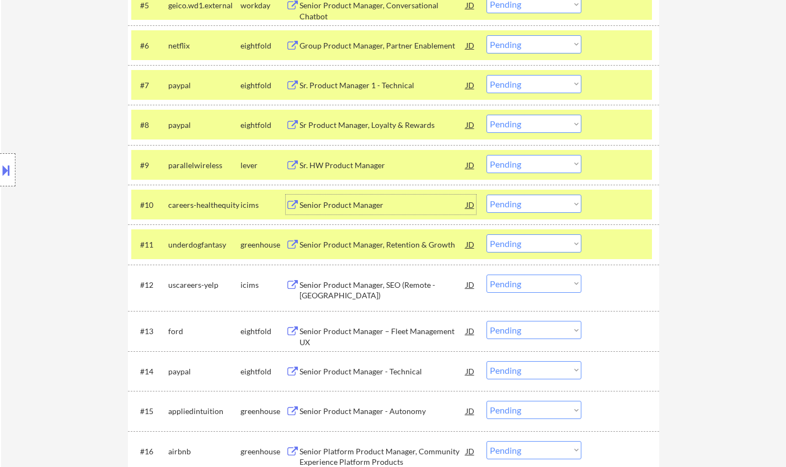
click at [345, 196] on div "Senior Product Manager" at bounding box center [383, 205] width 167 height 20
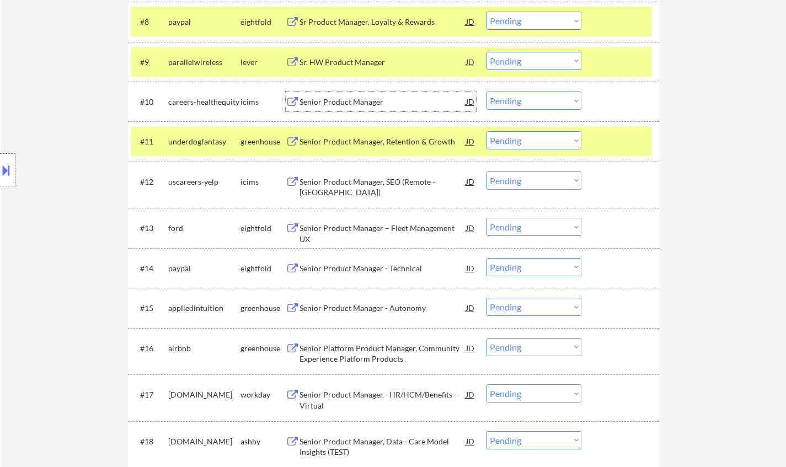
scroll to position [662, 0]
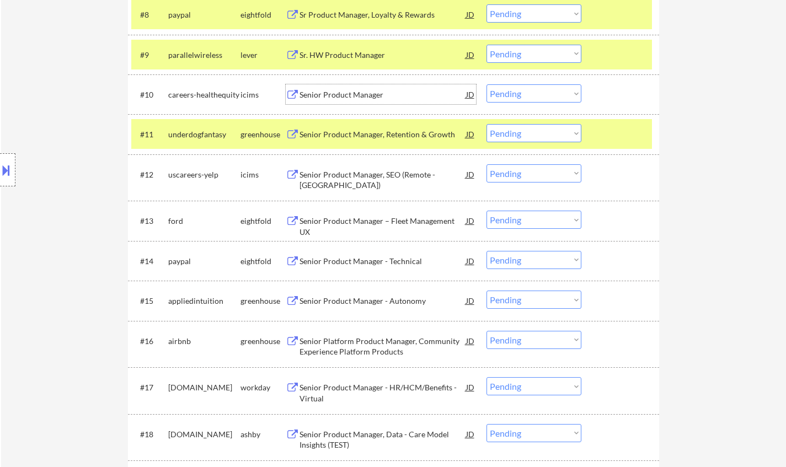
click at [387, 306] on div "Senior Product Manager - Autonomy" at bounding box center [383, 301] width 167 height 11
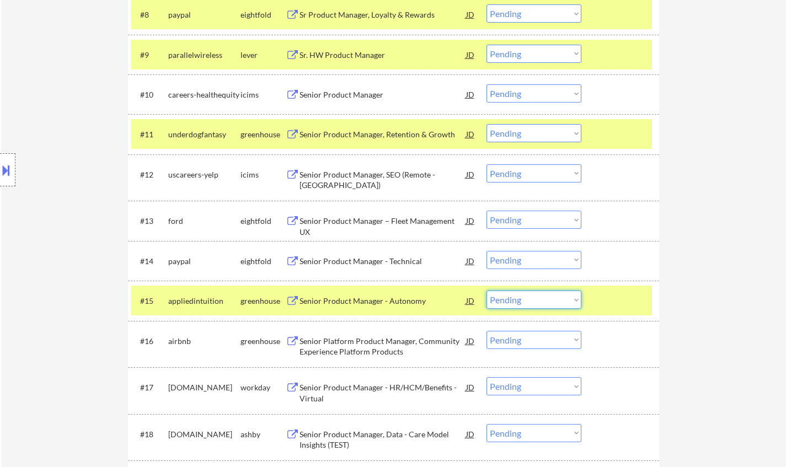
drag, startPoint x: 553, startPoint y: 296, endPoint x: 565, endPoint y: 308, distance: 17.2
click at [553, 296] on select "Choose an option... Pending Applied Excluded (Questions) Excluded (Expired) Exc…" at bounding box center [534, 300] width 95 height 18
click at [487, 291] on select "Choose an option... Pending Applied Excluded (Questions) Excluded (Expired) Exc…" at bounding box center [534, 300] width 95 height 18
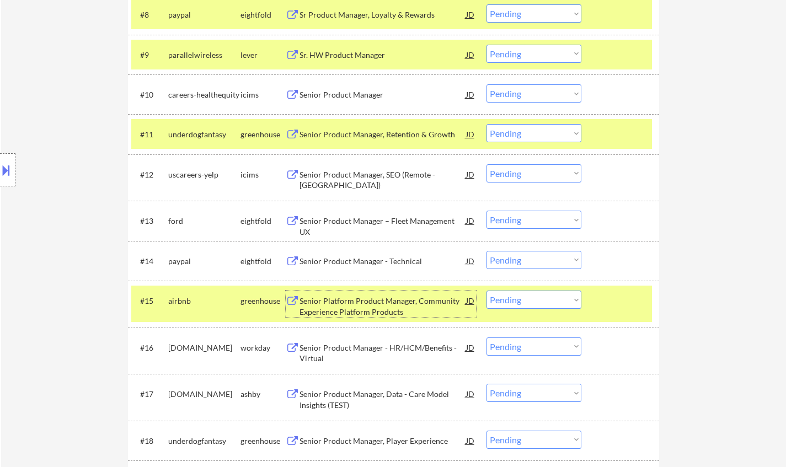
click at [336, 301] on div "Senior Platform Product Manager, Community Experience Platform Products" at bounding box center [383, 307] width 167 height 22
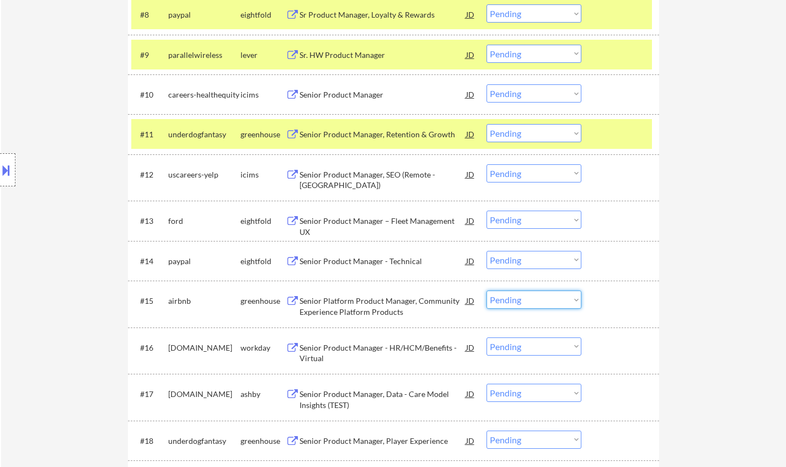
drag, startPoint x: 522, startPoint y: 298, endPoint x: 527, endPoint y: 307, distance: 9.9
click at [522, 298] on select "Choose an option... Pending Applied Excluded (Questions) Excluded (Expired) Exc…" at bounding box center [534, 300] width 95 height 18
click at [487, 291] on select "Choose an option... Pending Applied Excluded (Questions) Excluded (Expired) Exc…" at bounding box center [534, 300] width 95 height 18
select select ""pending""
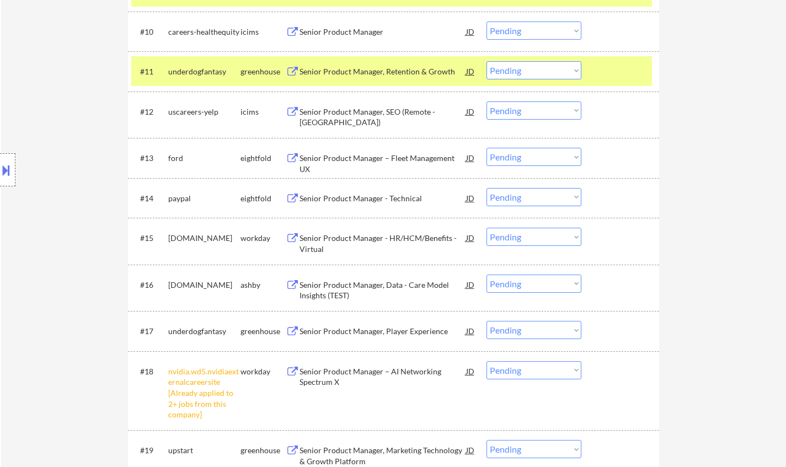
scroll to position [827, 0]
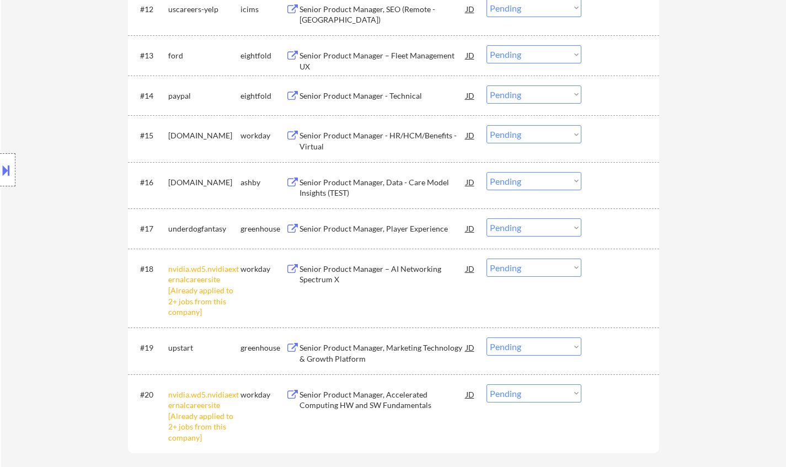
click at [524, 263] on select "Choose an option... Pending Applied Excluded (Questions) Excluded (Expired) Exc…" at bounding box center [534, 268] width 95 height 18
click at [487, 259] on select "Choose an option... Pending Applied Excluded (Questions) Excluded (Expired) Exc…" at bounding box center [534, 268] width 95 height 18
select select ""pending""
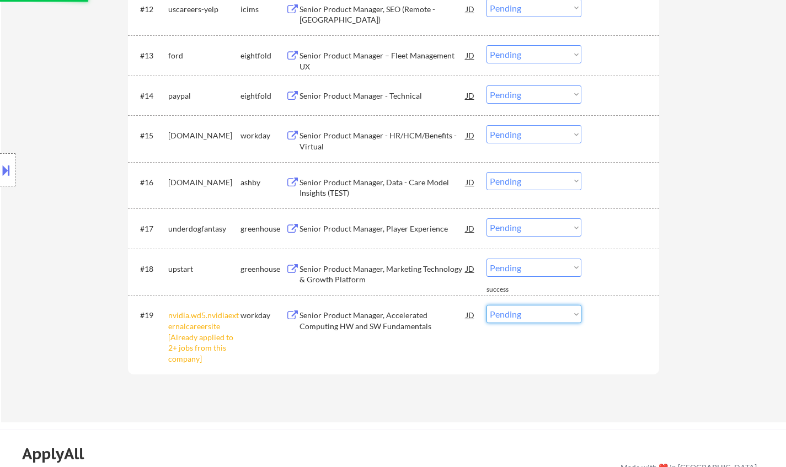
drag, startPoint x: 536, startPoint y: 316, endPoint x: 539, endPoint y: 321, distance: 6.0
click at [536, 316] on select "Choose an option... Pending Applied Excluded (Questions) Excluded (Expired) Exc…" at bounding box center [534, 314] width 95 height 18
select select ""excluded__other_""
click at [487, 305] on select "Choose an option... Pending Applied Excluded (Questions) Excluded (Expired) Exc…" at bounding box center [534, 314] width 95 height 18
click at [383, 252] on div "#18 upstart greenhouse Senior Product Manager, Marketing Technology & Growth Pl…" at bounding box center [393, 272] width 531 height 47
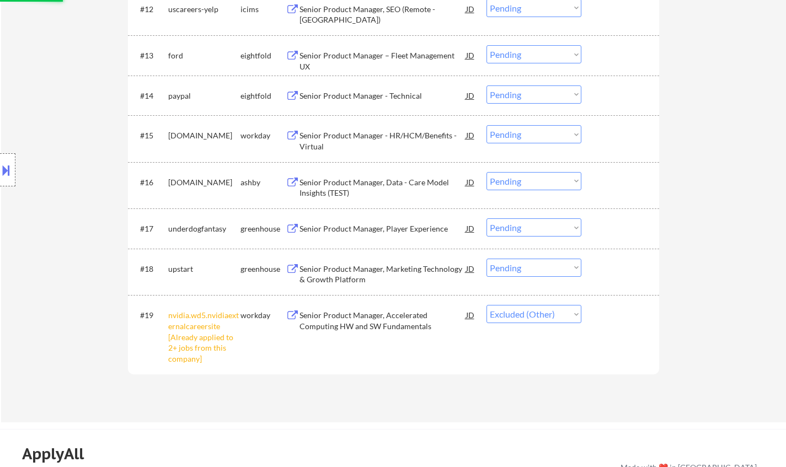
click at [382, 261] on div "Senior Product Manager, Marketing Technology & Growth Platform" at bounding box center [383, 272] width 167 height 26
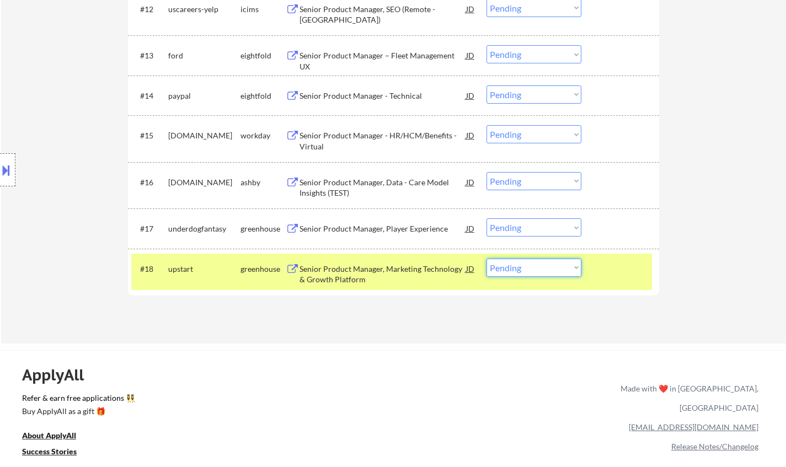
drag, startPoint x: 518, startPoint y: 272, endPoint x: 524, endPoint y: 276, distance: 7.5
click at [520, 272] on select "Choose an option... Pending Applied Excluded (Questions) Excluded (Expired) Exc…" at bounding box center [534, 268] width 95 height 18
select select ""excluded__salary_""
click at [487, 259] on select "Choose an option... Pending Applied Excluded (Questions) Excluded (Expired) Exc…" at bounding box center [534, 268] width 95 height 18
click at [383, 180] on div "Senior Product Manager, Data - Care Model Insights (TEST)" at bounding box center [383, 188] width 167 height 22
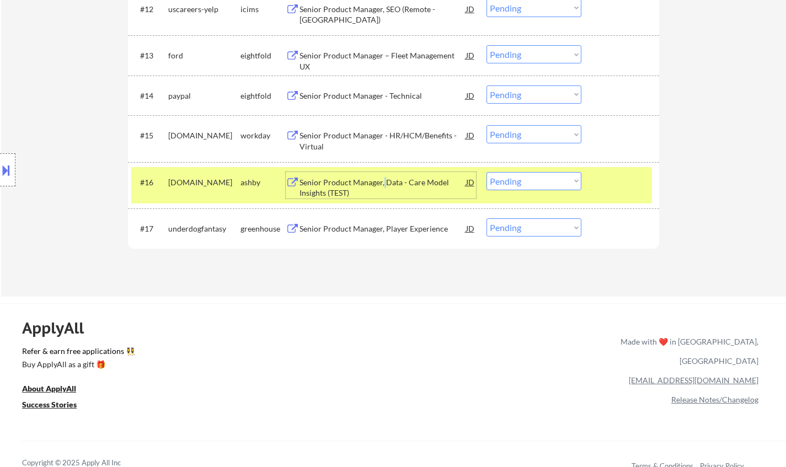
click at [530, 179] on select "Choose an option... Pending Applied Excluded (Questions) Excluded (Expired) Exc…" at bounding box center [534, 181] width 95 height 18
click at [487, 172] on select "Choose an option... Pending Applied Excluded (Questions) Excluded (Expired) Exc…" at bounding box center [534, 181] width 95 height 18
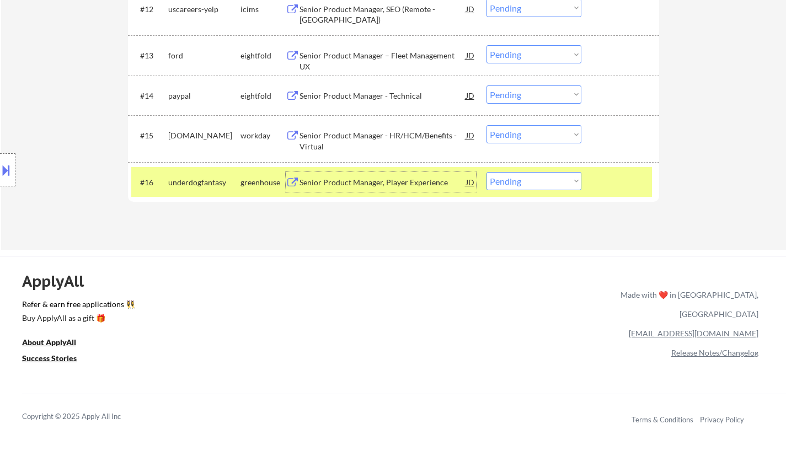
click at [369, 180] on div "Senior Product Manager, Player Experience" at bounding box center [383, 182] width 167 height 11
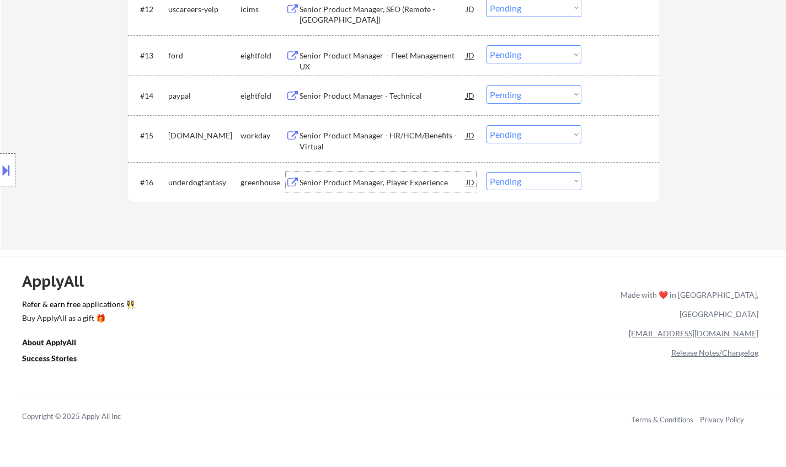
click at [536, 179] on select "Choose an option... Pending Applied Excluded (Questions) Excluded (Expired) Exc…" at bounding box center [534, 181] width 95 height 18
click at [531, 178] on select "Choose an option... Pending Applied Excluded (Questions) Excluded (Expired) Exc…" at bounding box center [534, 181] width 95 height 18
select select ""excluded""
click at [487, 172] on select "Choose an option... Pending Applied Excluded (Questions) Excluded (Expired) Exc…" at bounding box center [534, 181] width 95 height 18
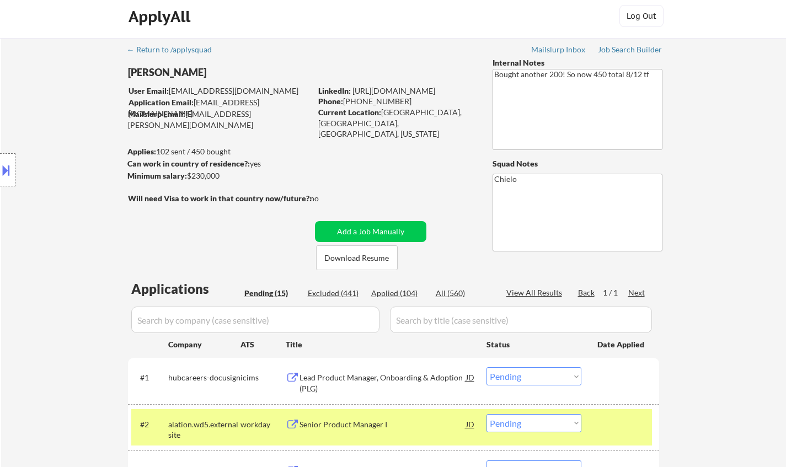
scroll to position [0, 0]
